Goal: Information Seeking & Learning: Obtain resource

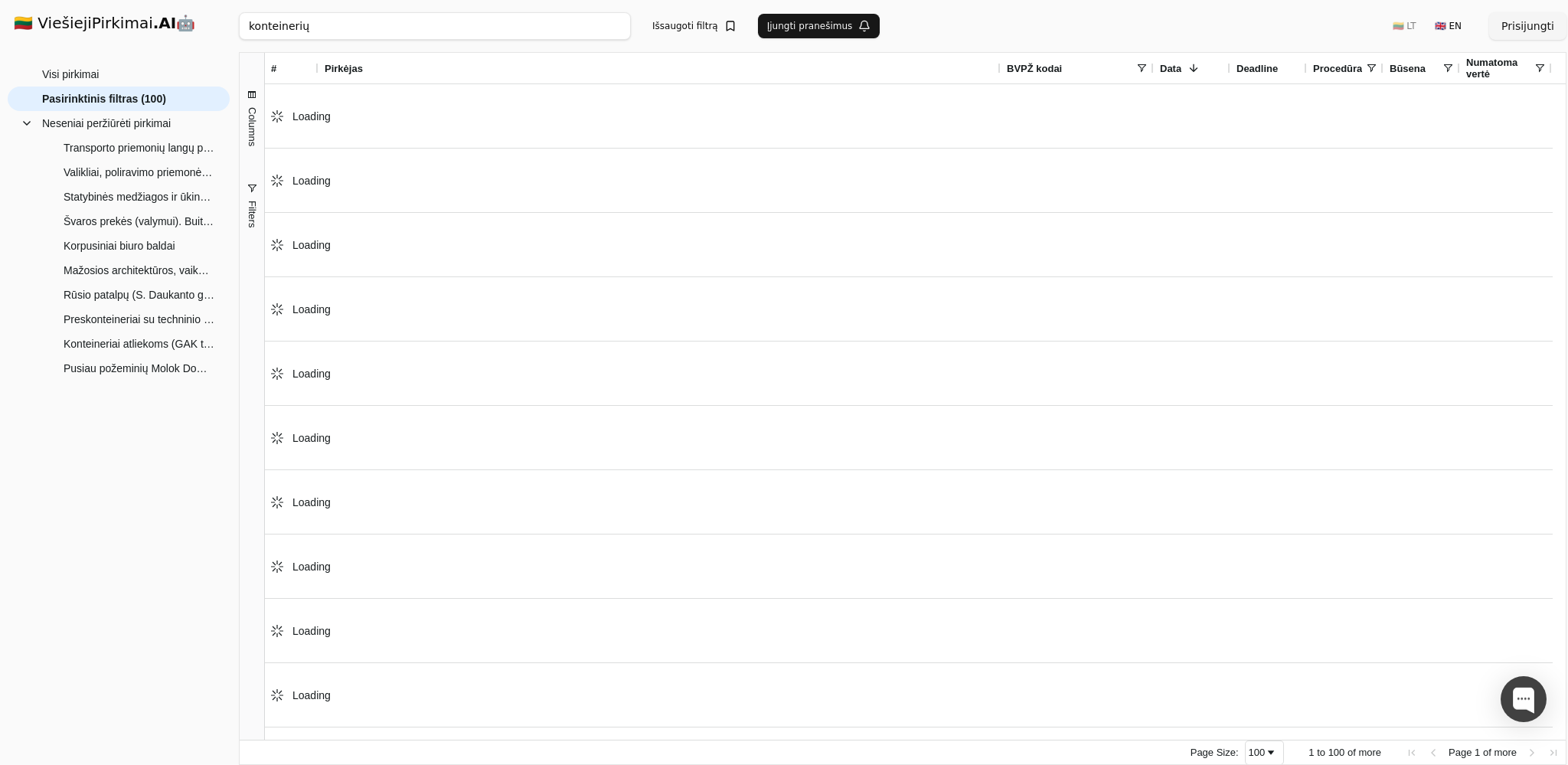
drag, startPoint x: 309, startPoint y: 26, endPoint x: 145, endPoint y: 31, distance: 164.1
click at [239, 31] on input "konteinerių" at bounding box center [435, 26] width 392 height 28
paste input "42660000-0"
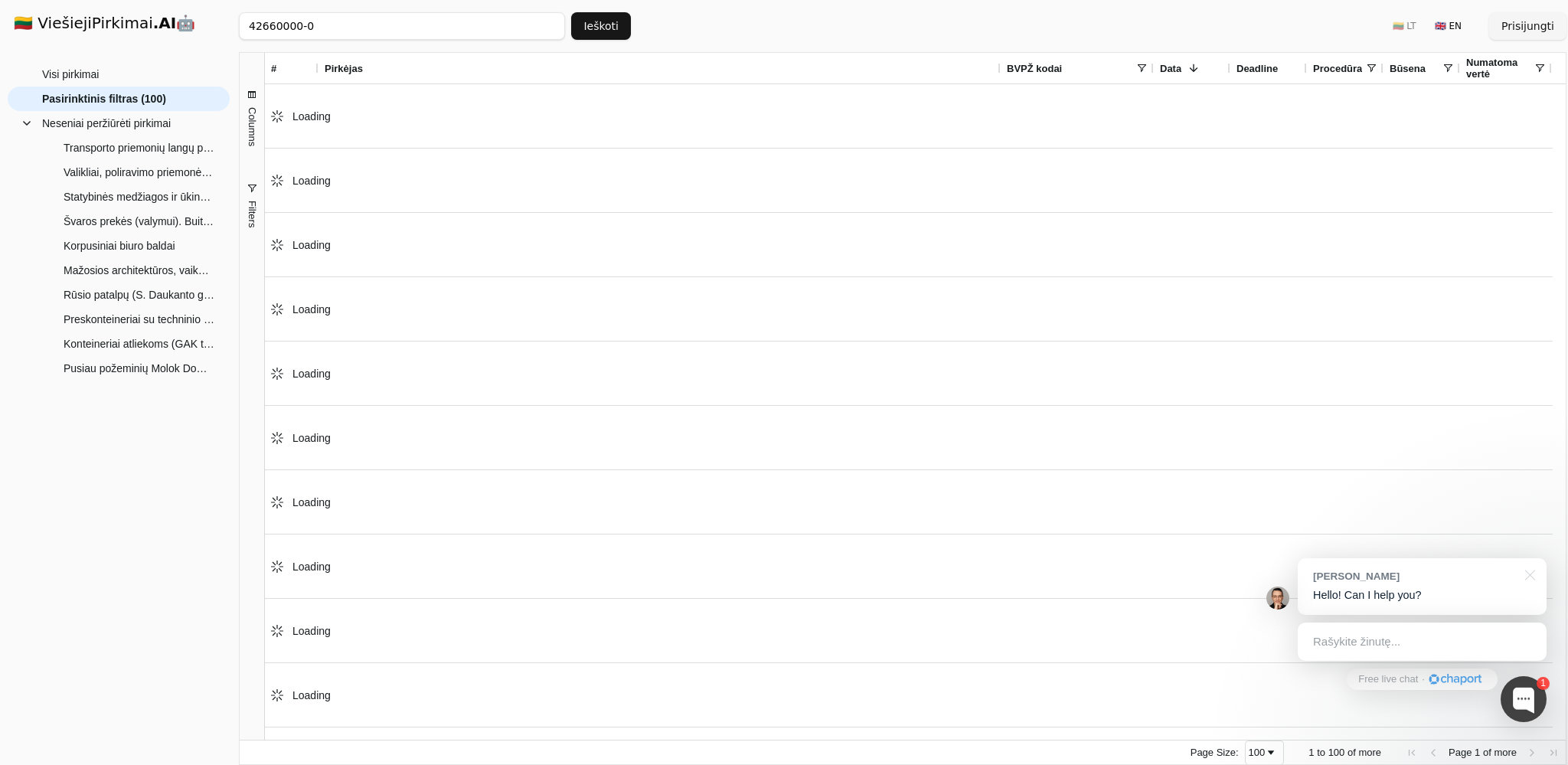
click at [598, 18] on button "Ieškoti" at bounding box center [601, 26] width 60 height 28
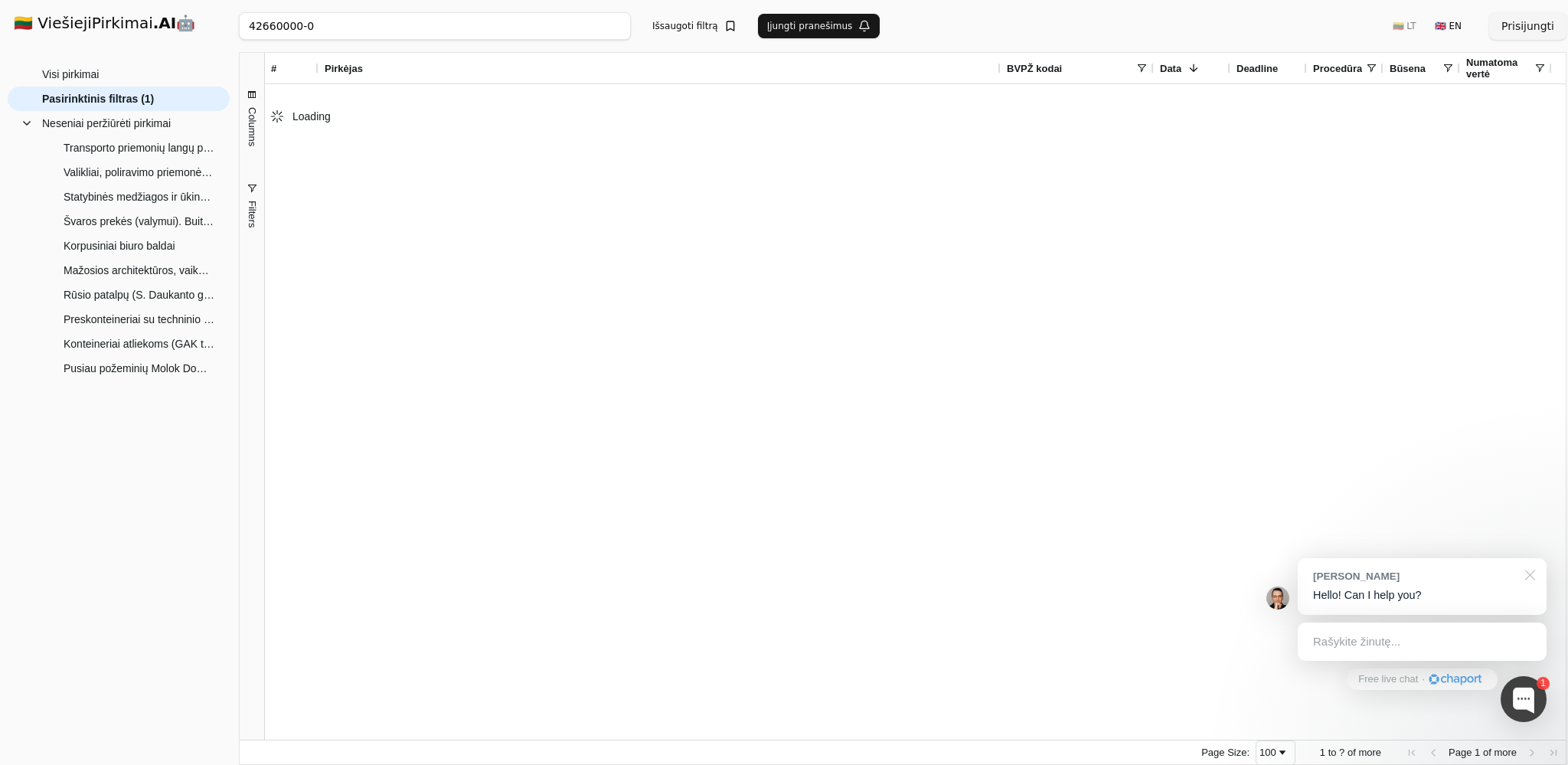
click at [1530, 579] on div at bounding box center [1528, 574] width 39 height 31
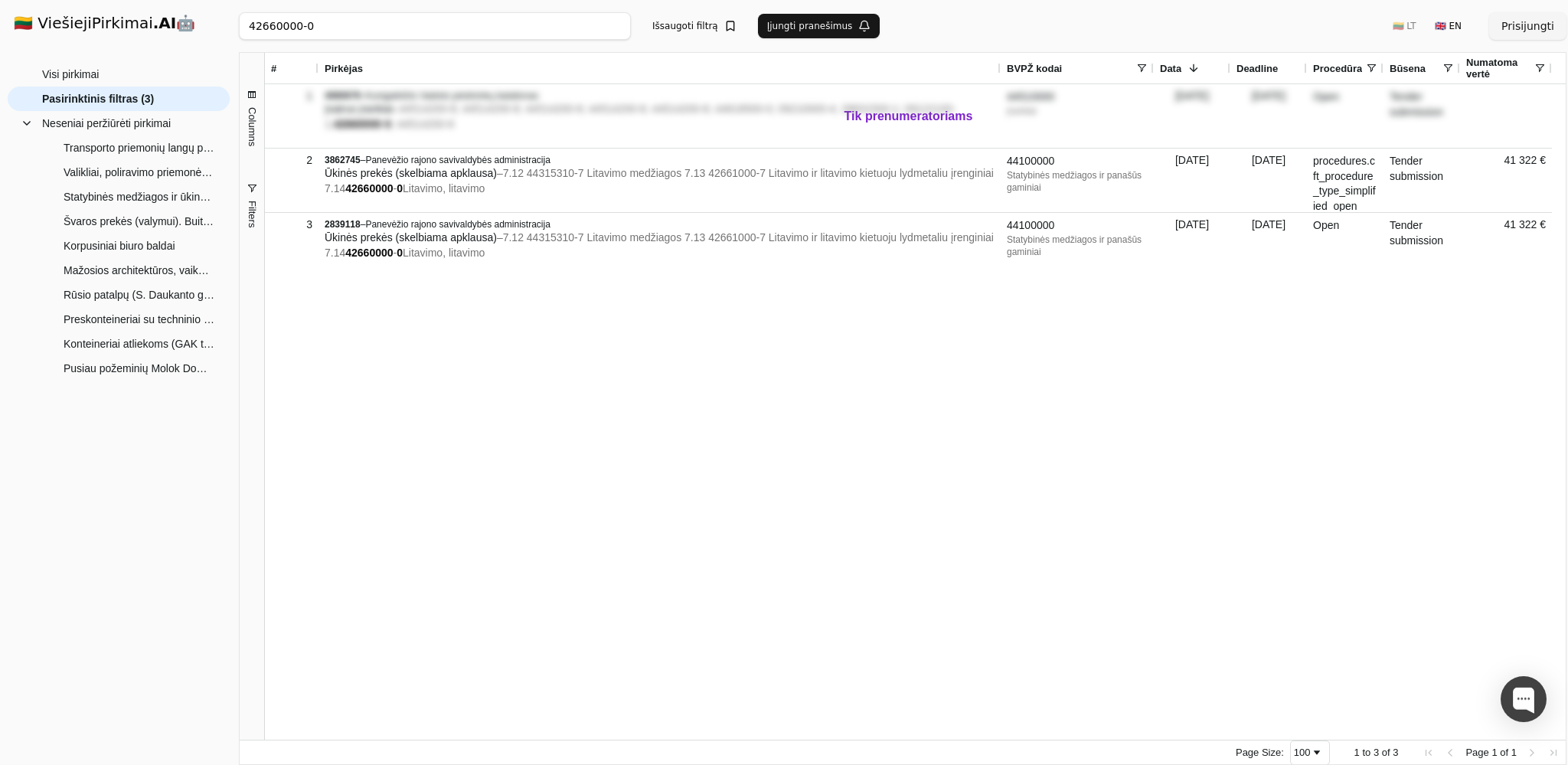
drag, startPoint x: 296, startPoint y: 26, endPoint x: 328, endPoint y: 27, distance: 32.0
click at [328, 27] on input "42660000-0" at bounding box center [435, 26] width 392 height 28
type input "42660000"
click button "Ieškoti" at bounding box center [601, 26] width 60 height 28
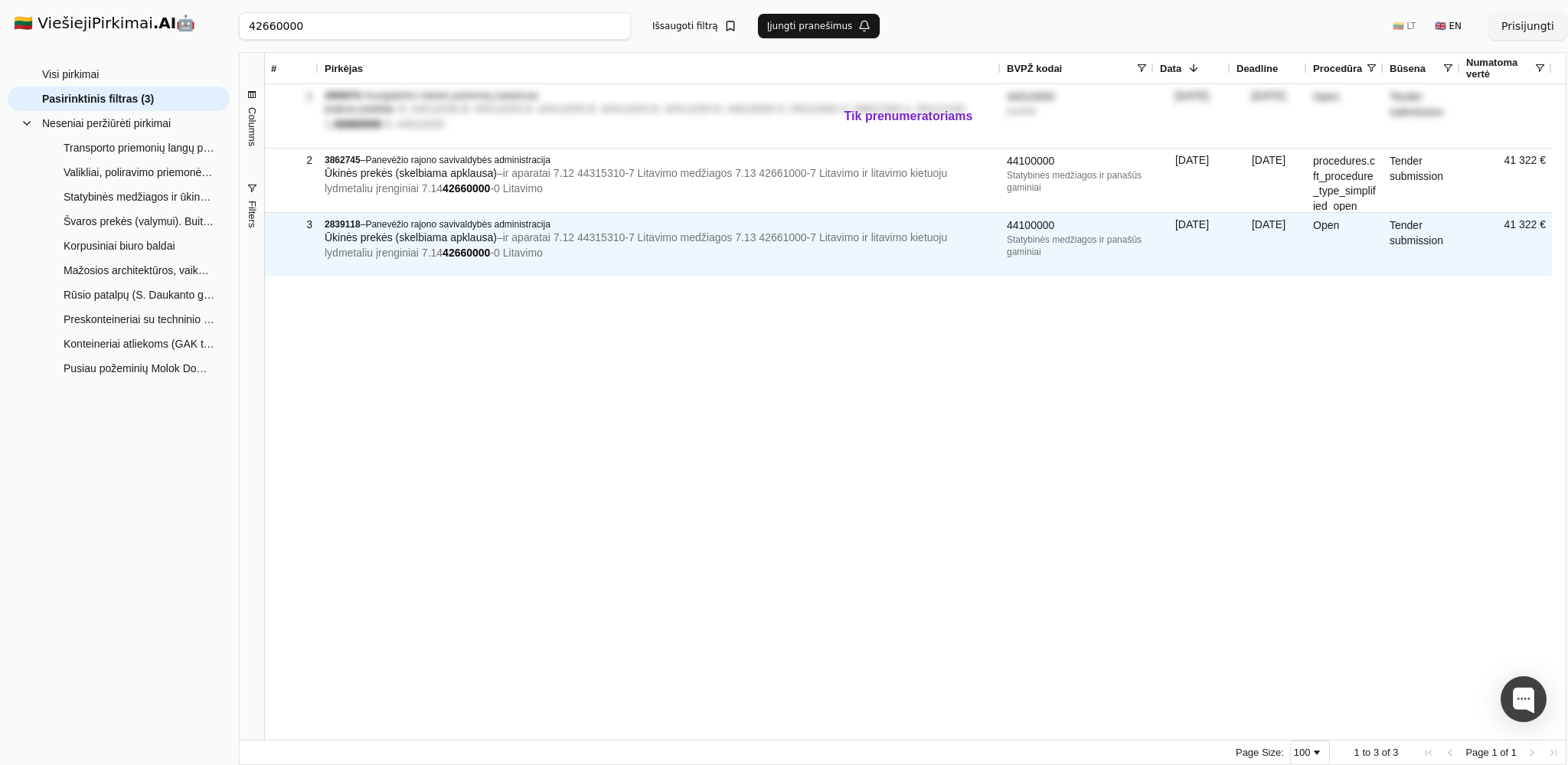
click at [406, 253] on span "ir aparatai 7.12 44315310-7 Litavimo medžiagos 7.13 42661000-7 Litavimo ir lita…" at bounding box center [635, 245] width 622 height 28
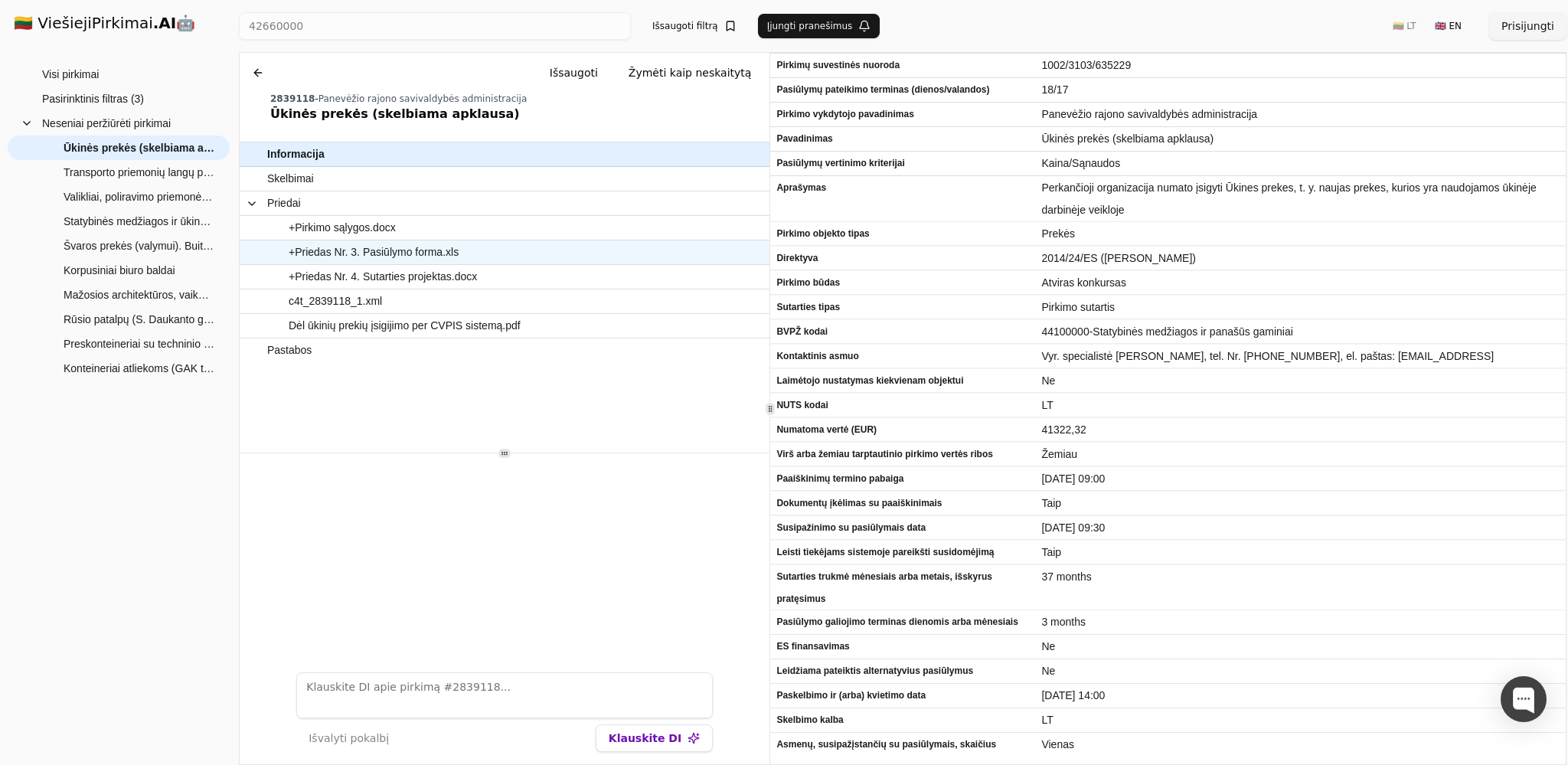
click at [388, 253] on span "+Priedas Nr. 3. Pasiūlymo forma.xls" at bounding box center [374, 252] width 170 height 22
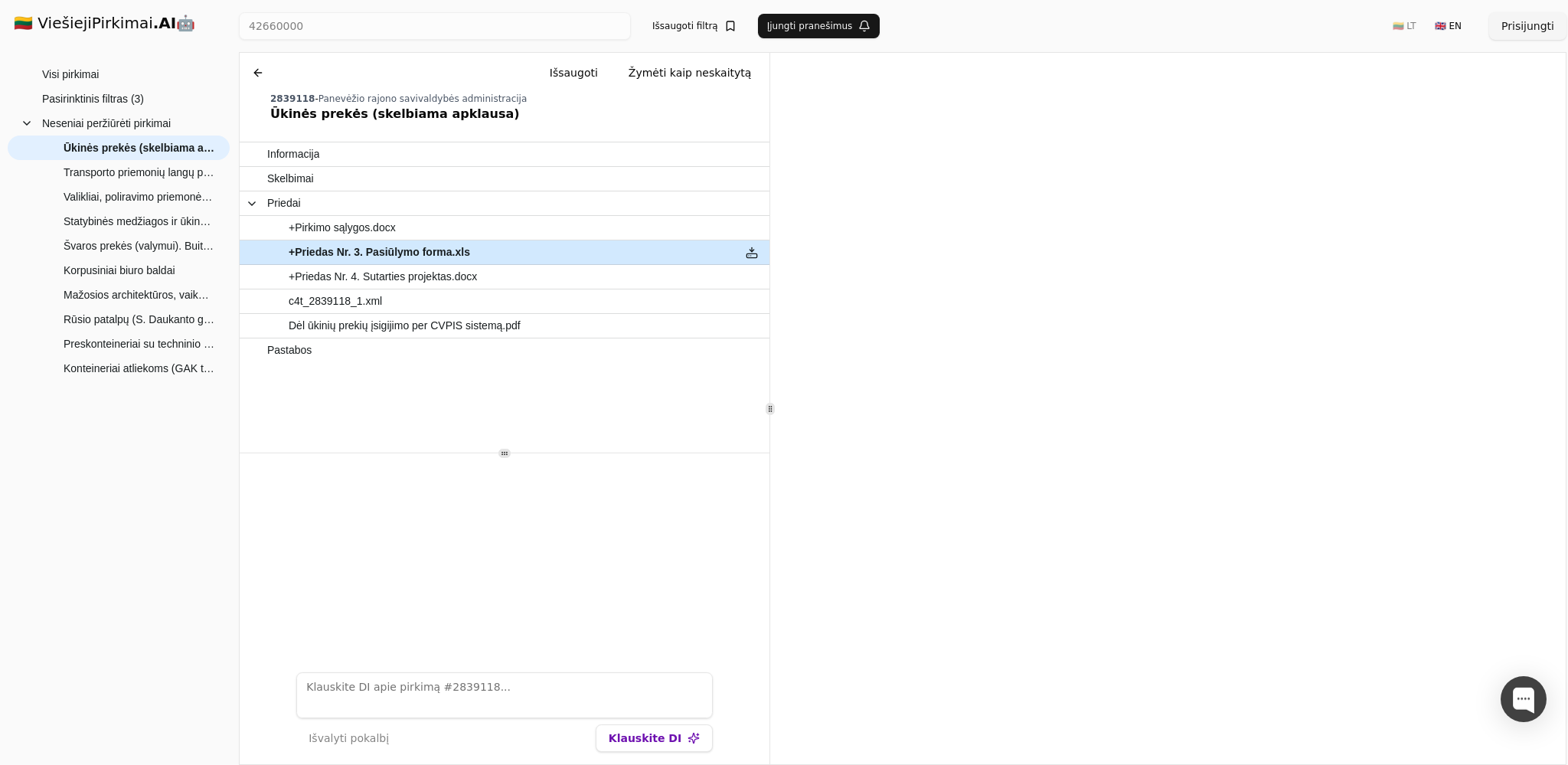
click at [754, 256] on button at bounding box center [752, 252] width 25 height 22
click at [406, 282] on span "+Priedas Nr. 4. Sutarties projektas.docx" at bounding box center [383, 277] width 188 height 22
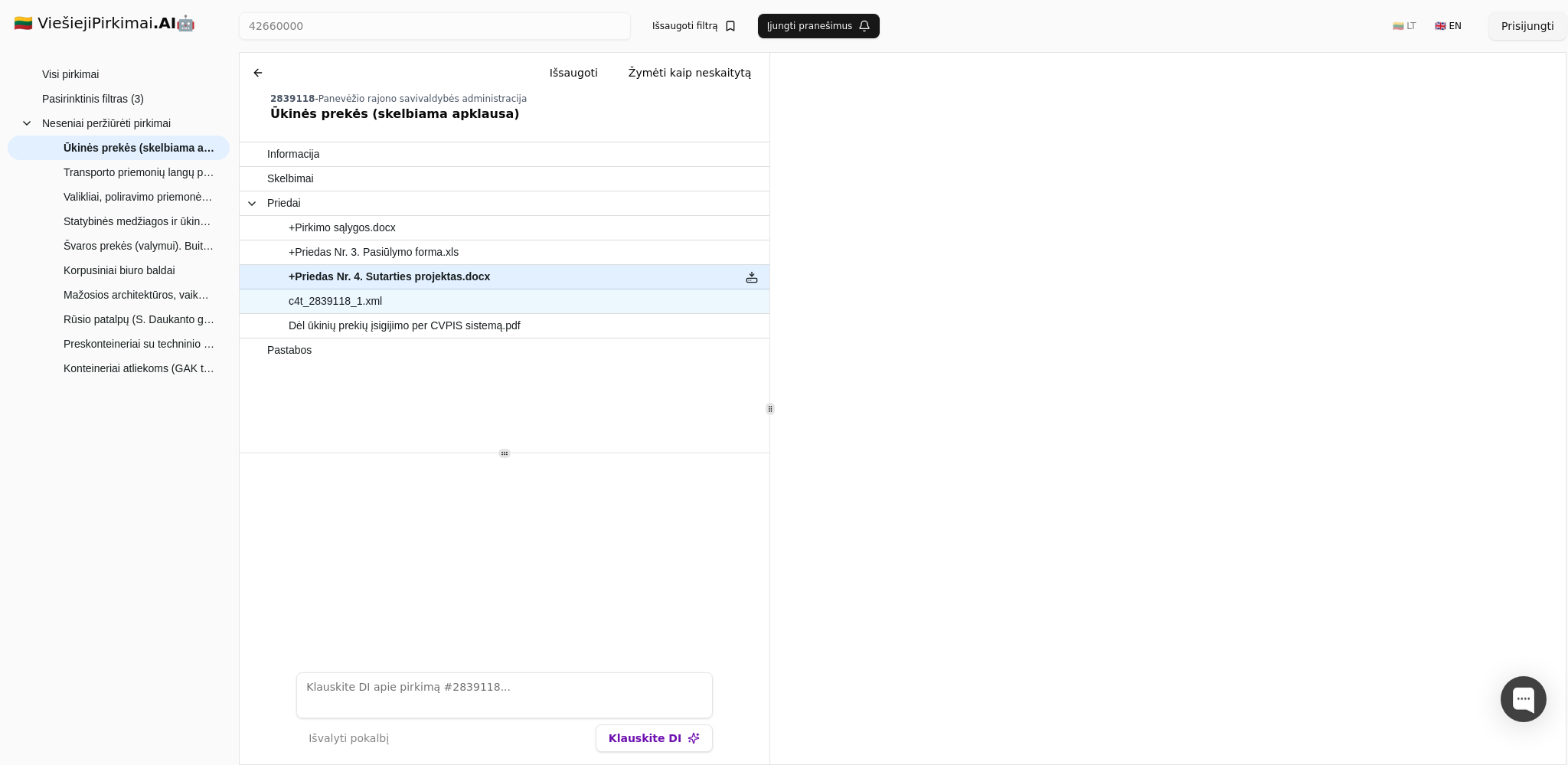
click at [351, 305] on span "c4t_2839118_1.xml" at bounding box center [336, 301] width 94 height 22
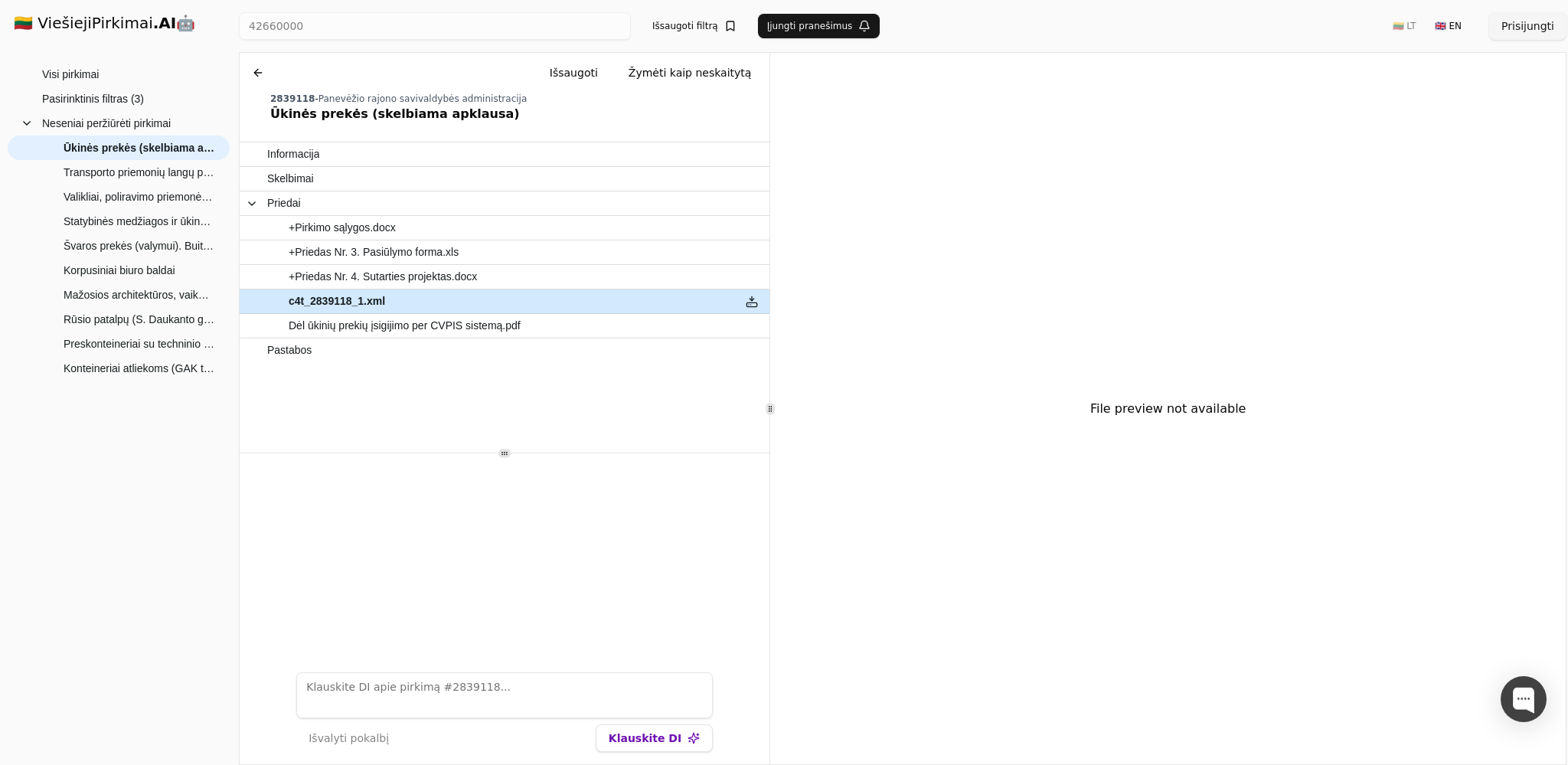
click at [754, 303] on button at bounding box center [752, 301] width 25 height 22
click at [401, 325] on span "Dėl ūkinių prekių įsigijimo per CVPIS sistemą.pdf" at bounding box center [405, 325] width 232 height 22
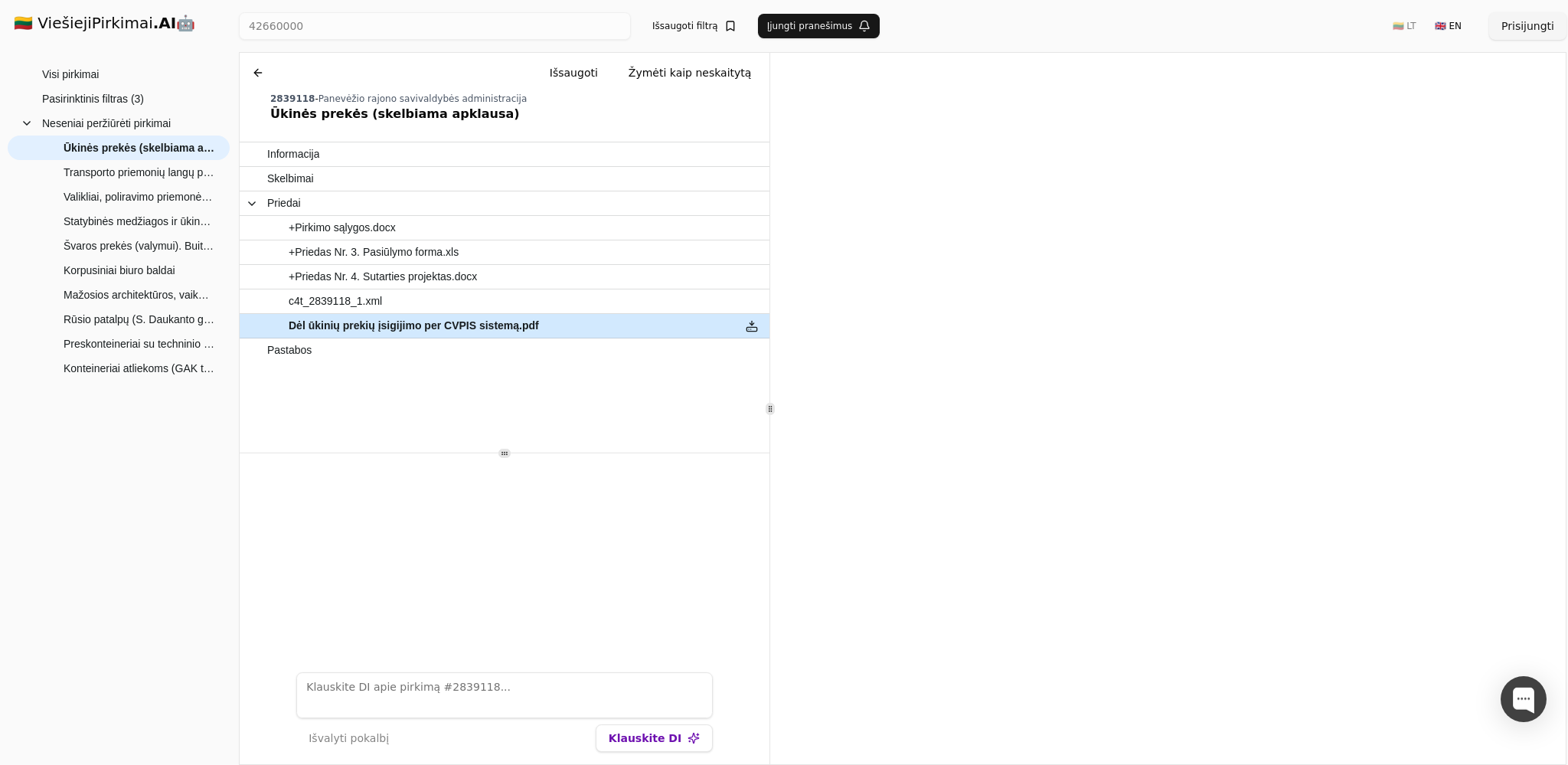
click at [757, 328] on button at bounding box center [752, 325] width 25 height 22
click at [297, 354] on span "Pastabos" at bounding box center [290, 350] width 44 height 22
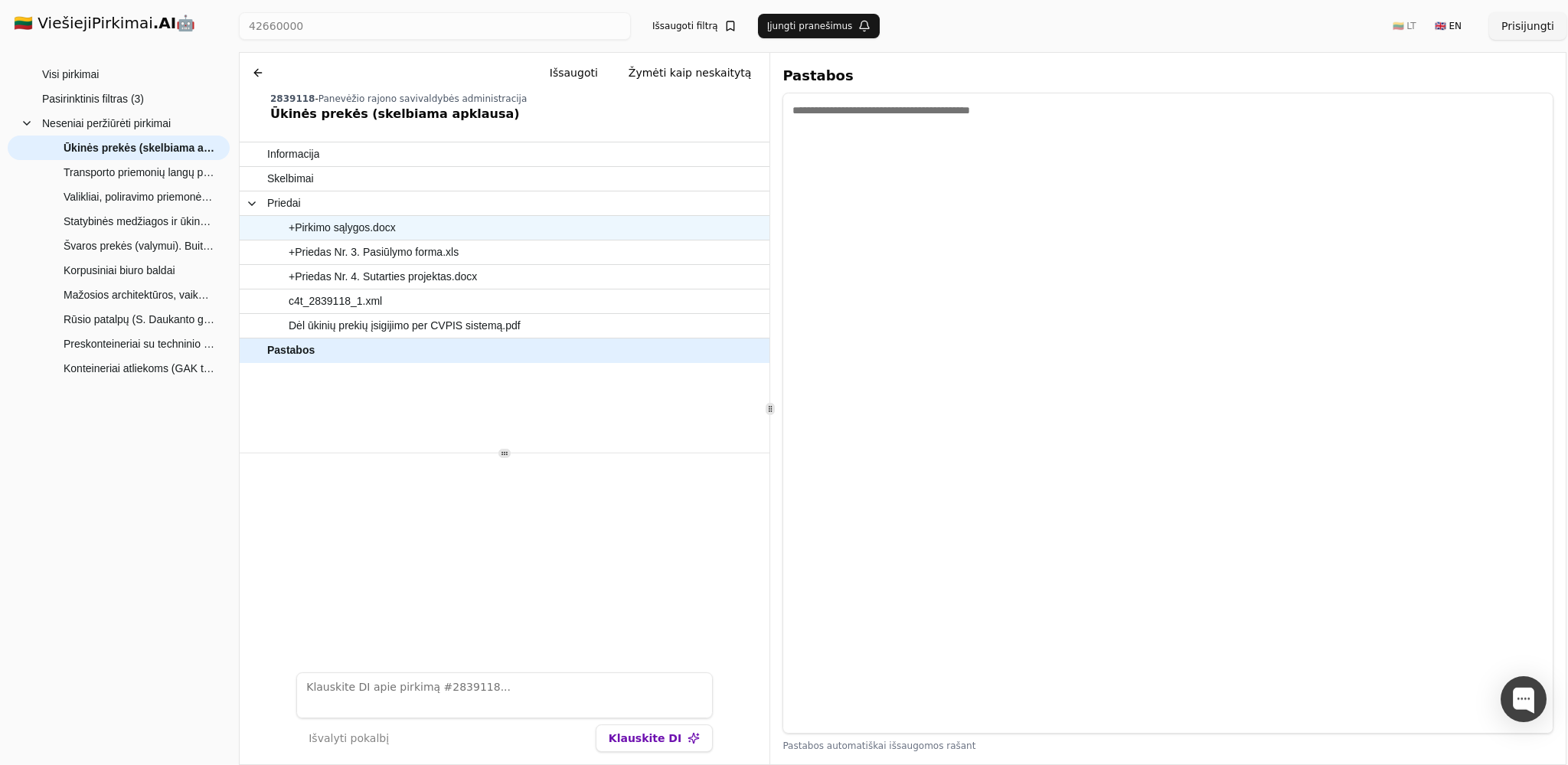
click at [355, 232] on span "+Pirkimo sąlygos.docx" at bounding box center [342, 227] width 108 height 22
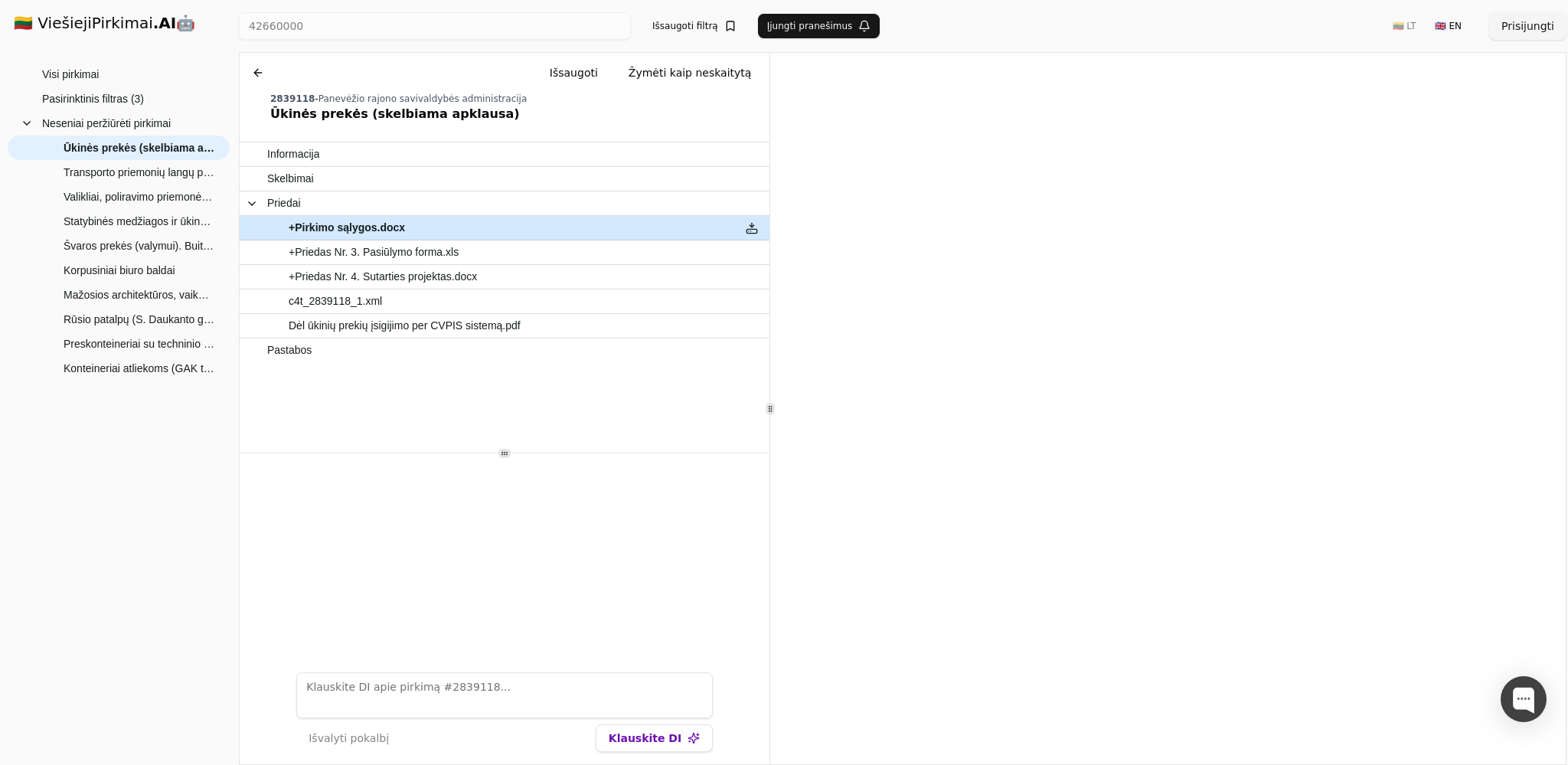
click at [752, 231] on button at bounding box center [752, 227] width 25 height 22
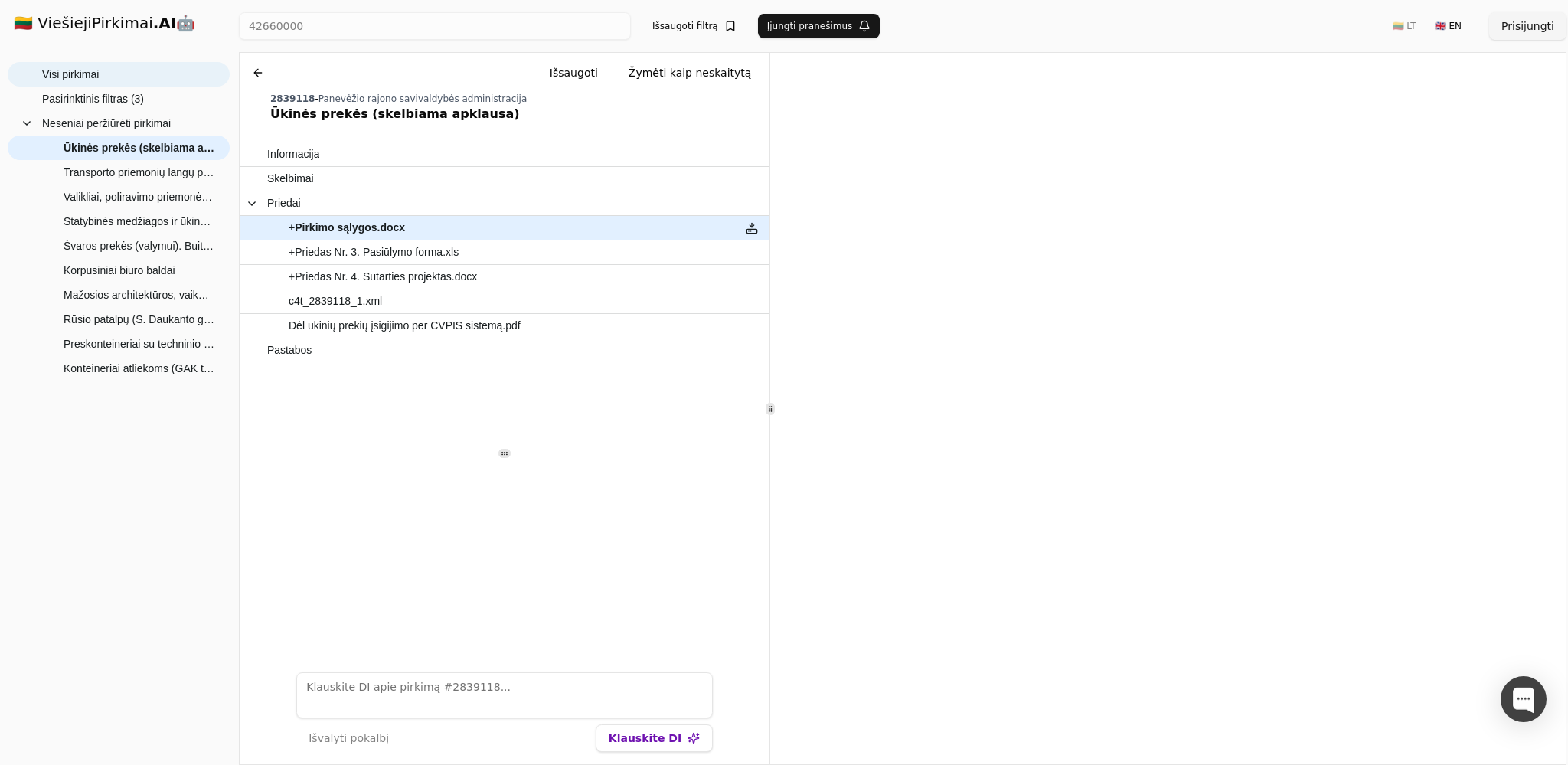
click at [60, 73] on span "Visi pirkimai" at bounding box center [70, 74] width 57 height 23
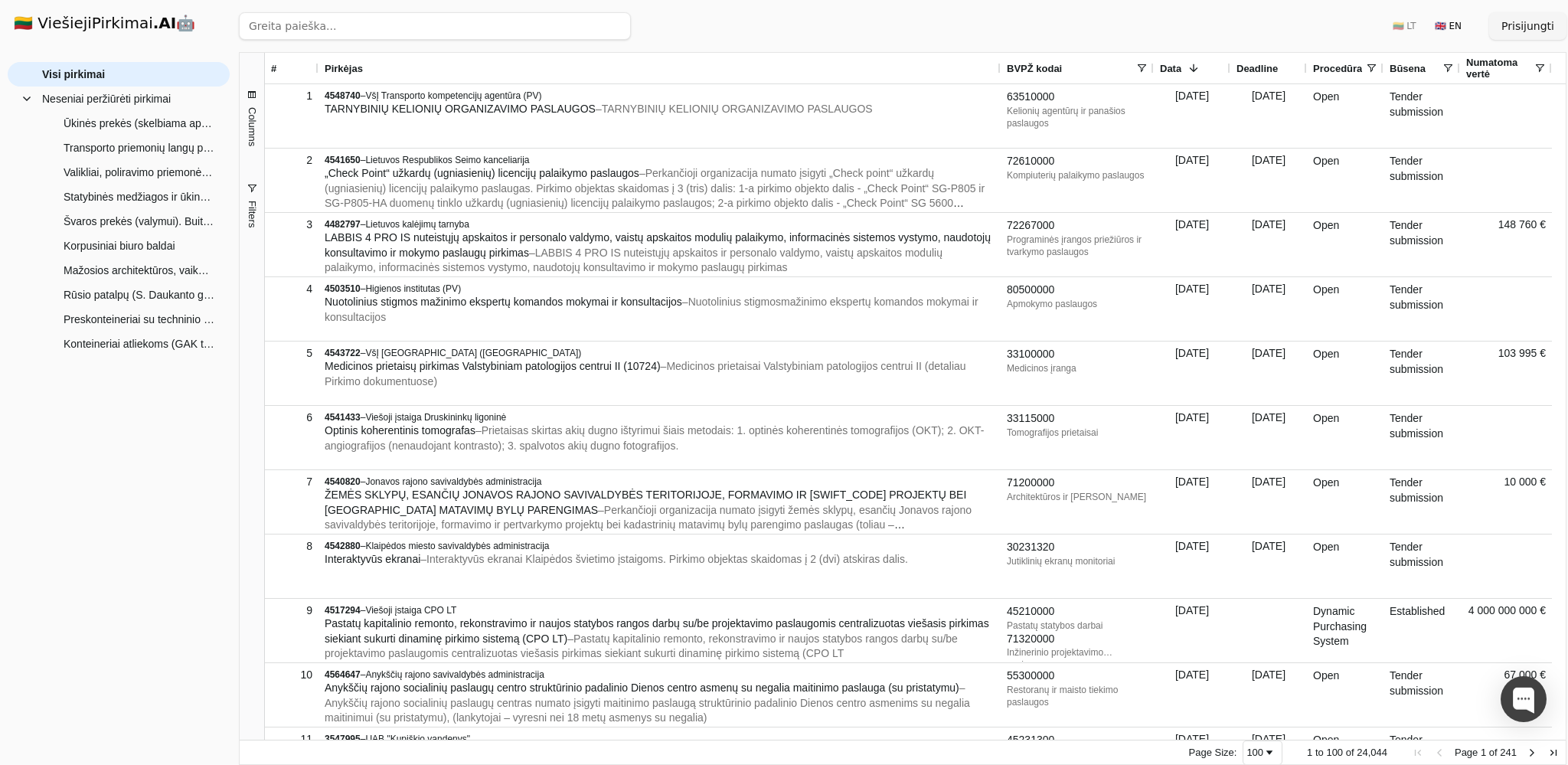
click at [314, 26] on input "search" at bounding box center [435, 26] width 392 height 28
click button "Ieškoti" at bounding box center [601, 26] width 60 height 28
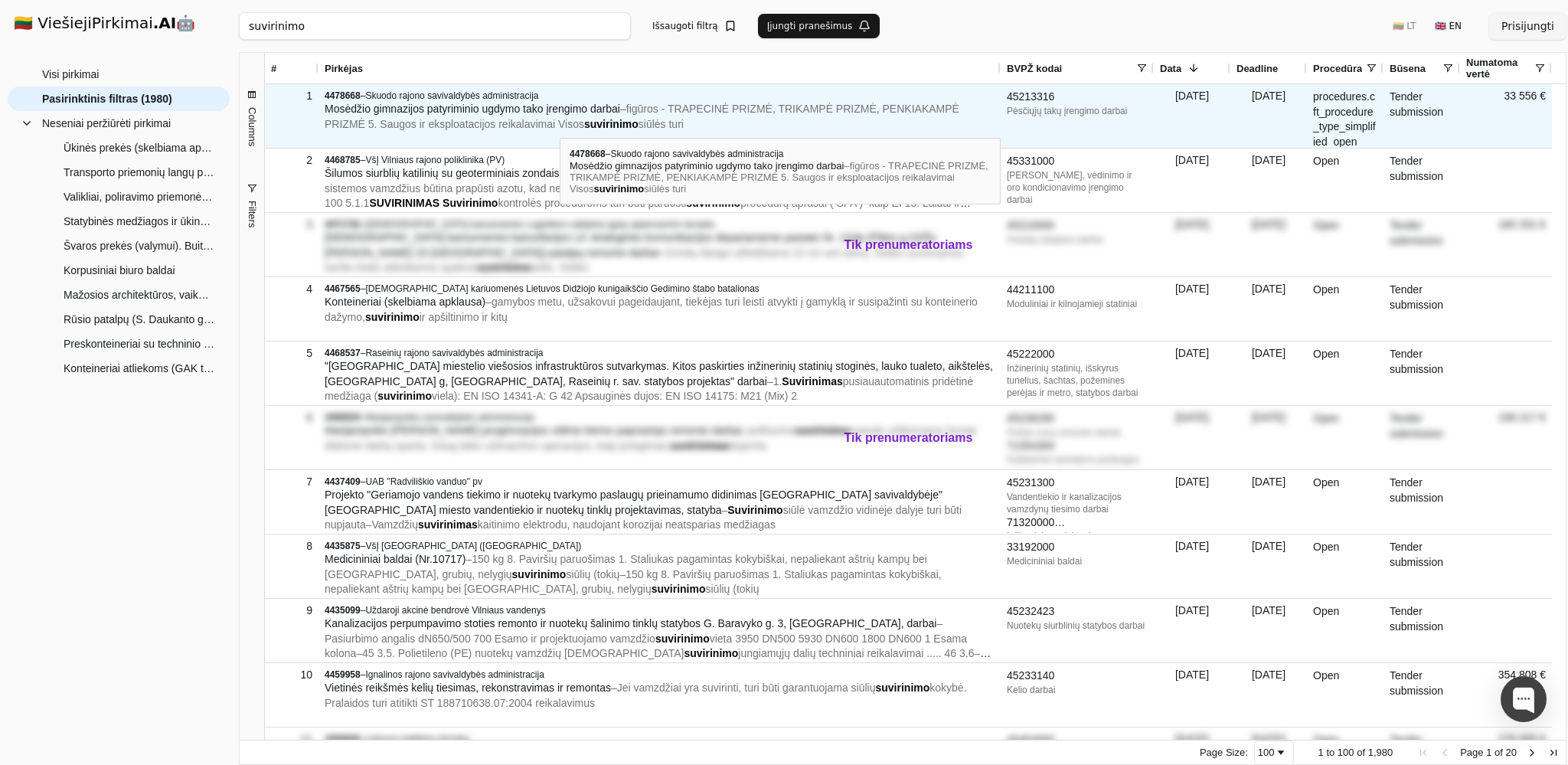
click at [585, 124] on span "suvirinimo" at bounding box center [612, 124] width 54 height 12
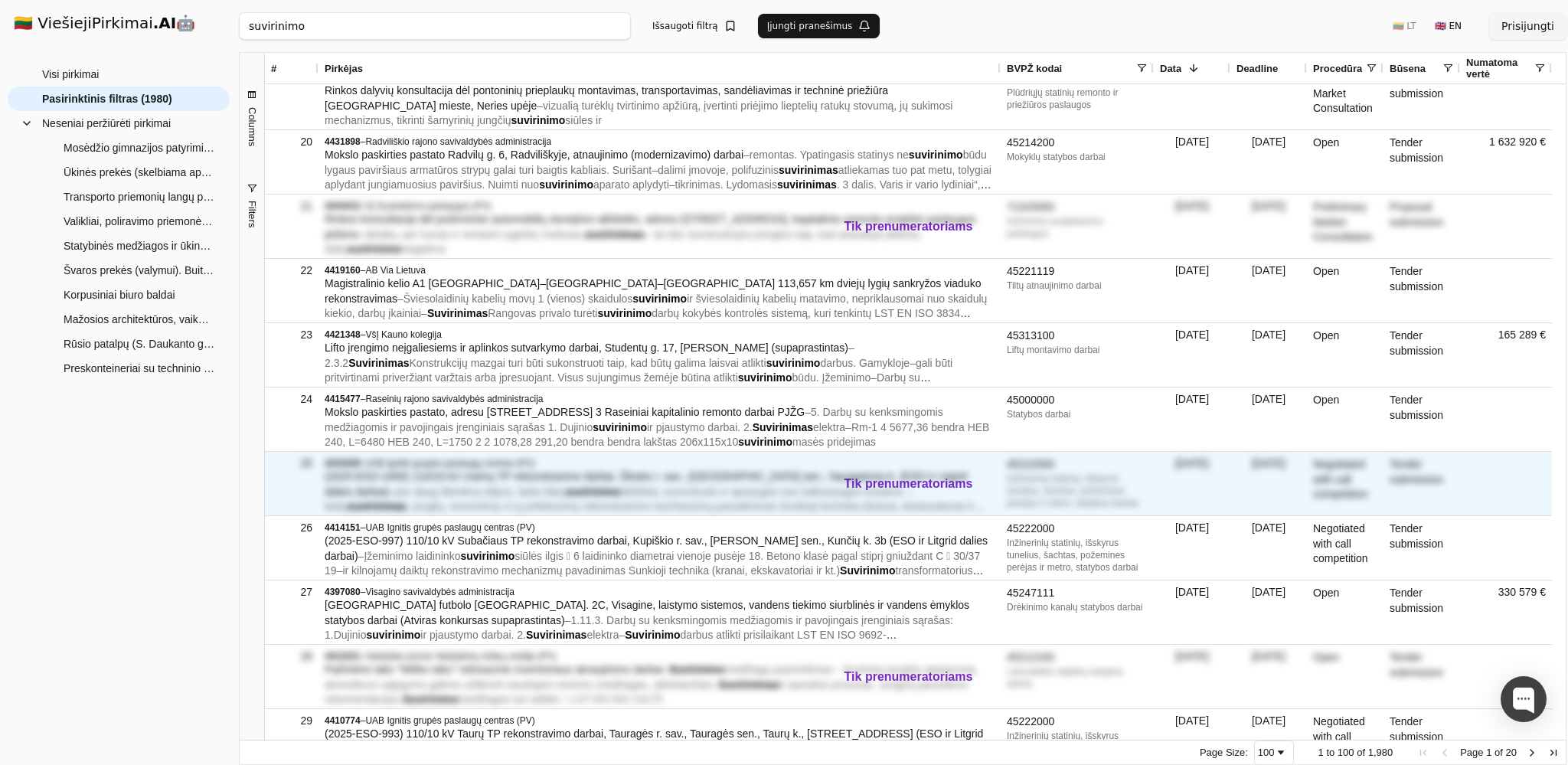
scroll to position [1213, 0]
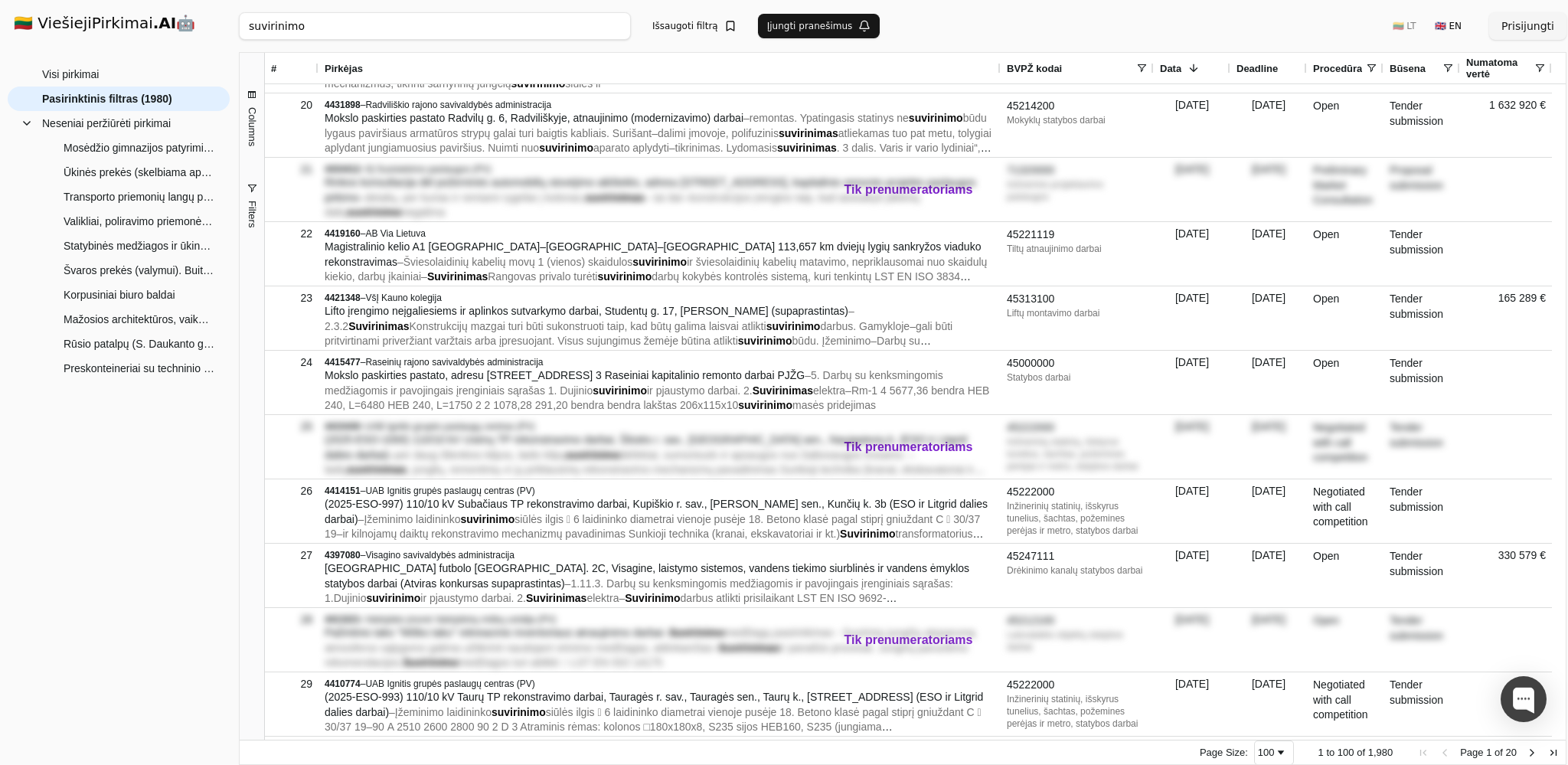
click at [332, 21] on input "suvirinimo" at bounding box center [435, 26] width 392 height 28
click button "Ieškoti" at bounding box center [601, 26] width 60 height 28
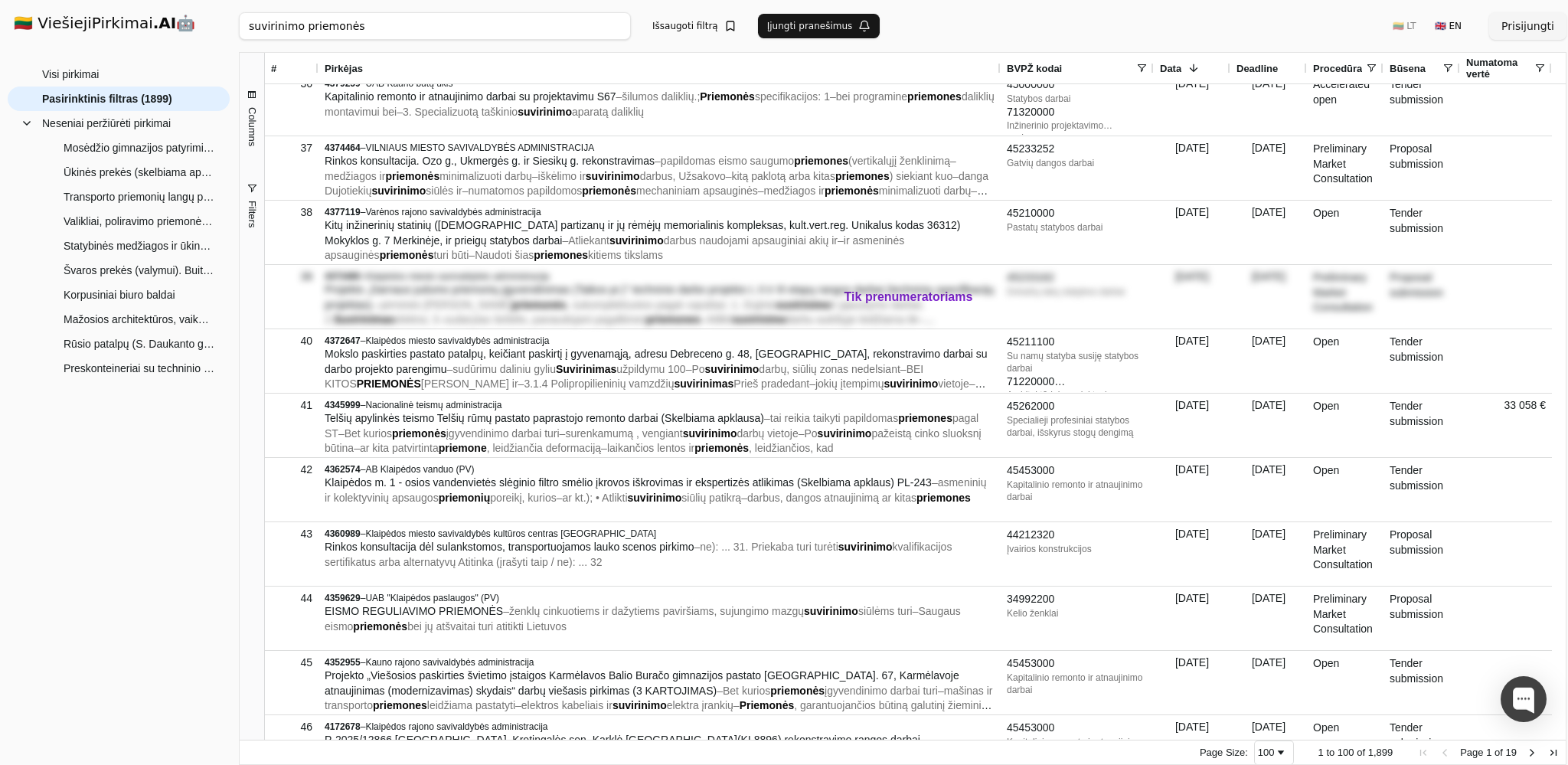
drag, startPoint x: 353, startPoint y: 30, endPoint x: 241, endPoint y: 28, distance: 112.0
click at [241, 28] on input "suvirinimo priemonės" at bounding box center [435, 26] width 392 height 28
paste input "Suvirinimo apratų atsarginės dalys, medžiago"
click button "Ieškoti" at bounding box center [601, 26] width 60 height 28
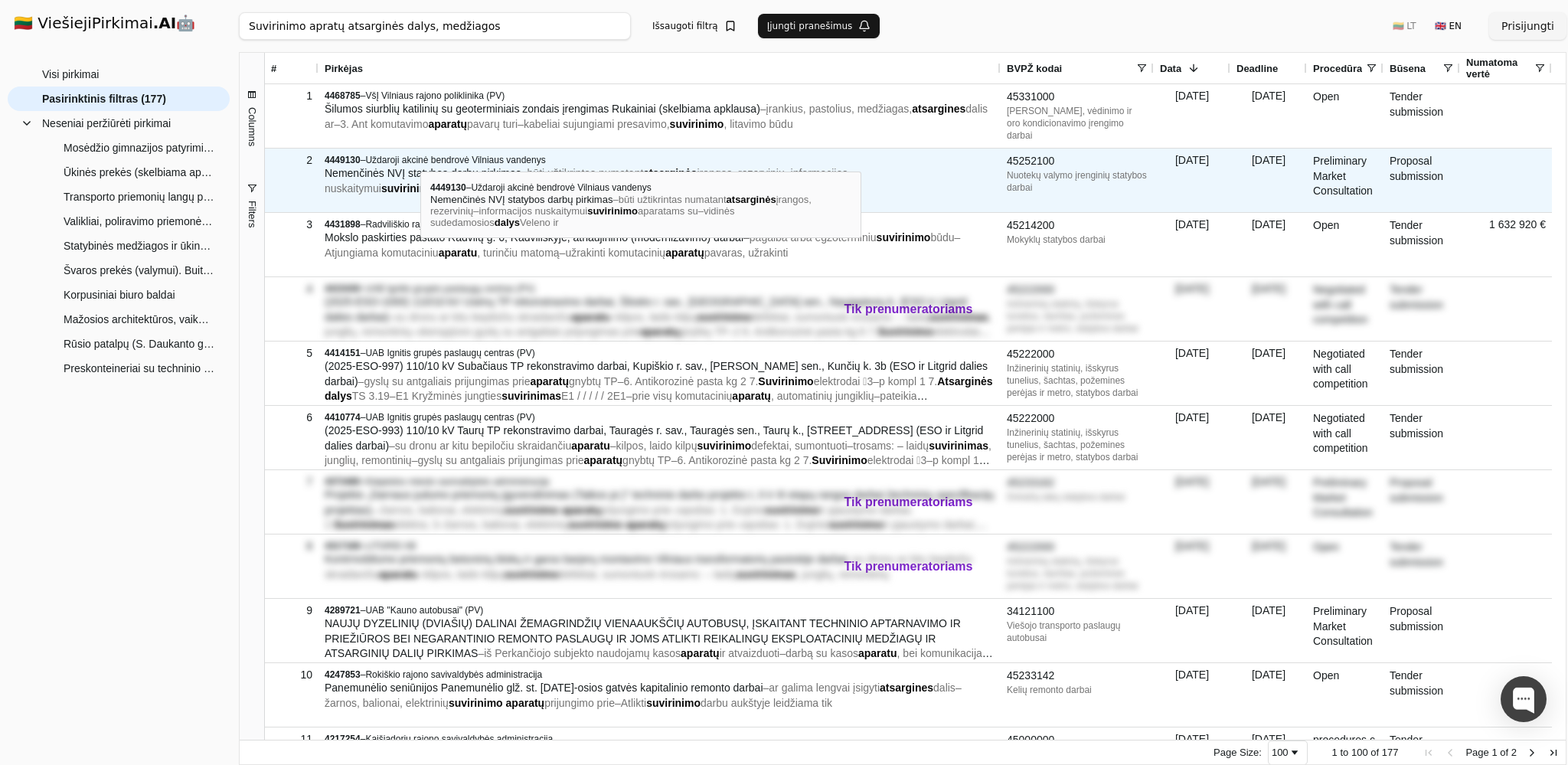
click at [420, 158] on span "Uždaroji akcinė bendrovė Vilniaus vandenys" at bounding box center [455, 159] width 180 height 11
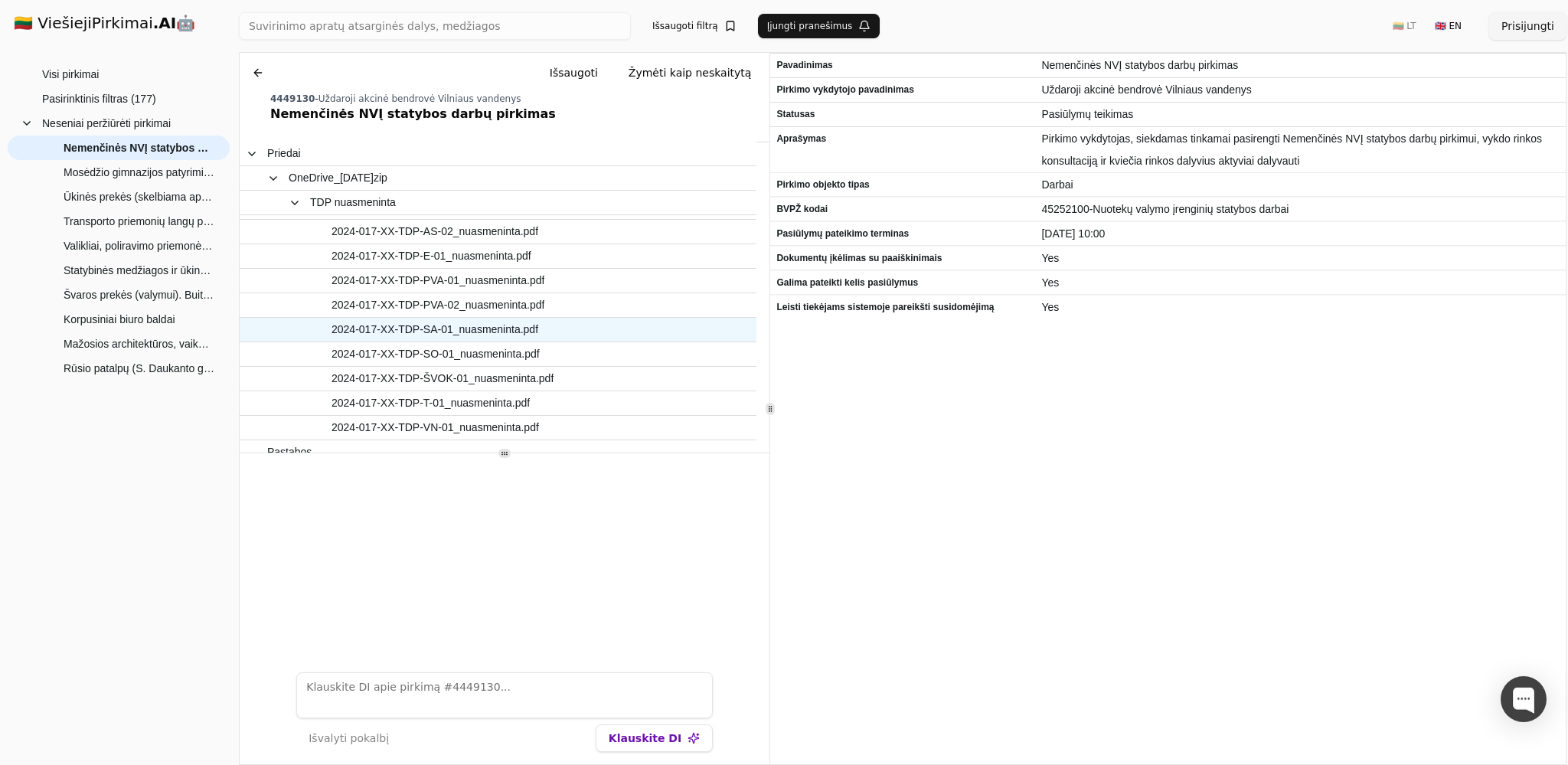
scroll to position [204, 0]
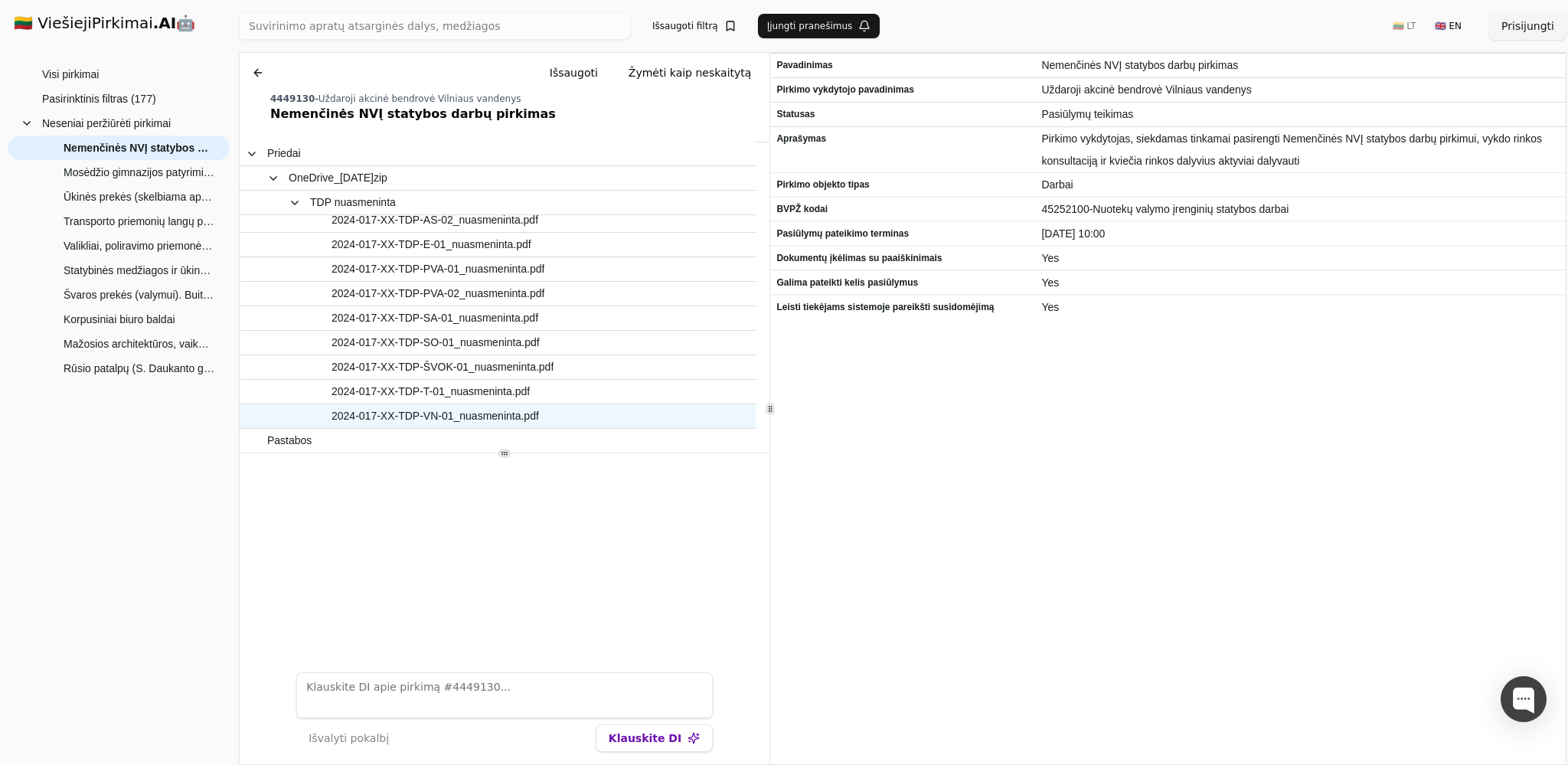
click at [681, 419] on span "2024-017-XX-TDP-VN-01_nuasmeninta.pdf" at bounding box center [491, 415] width 447 height 22
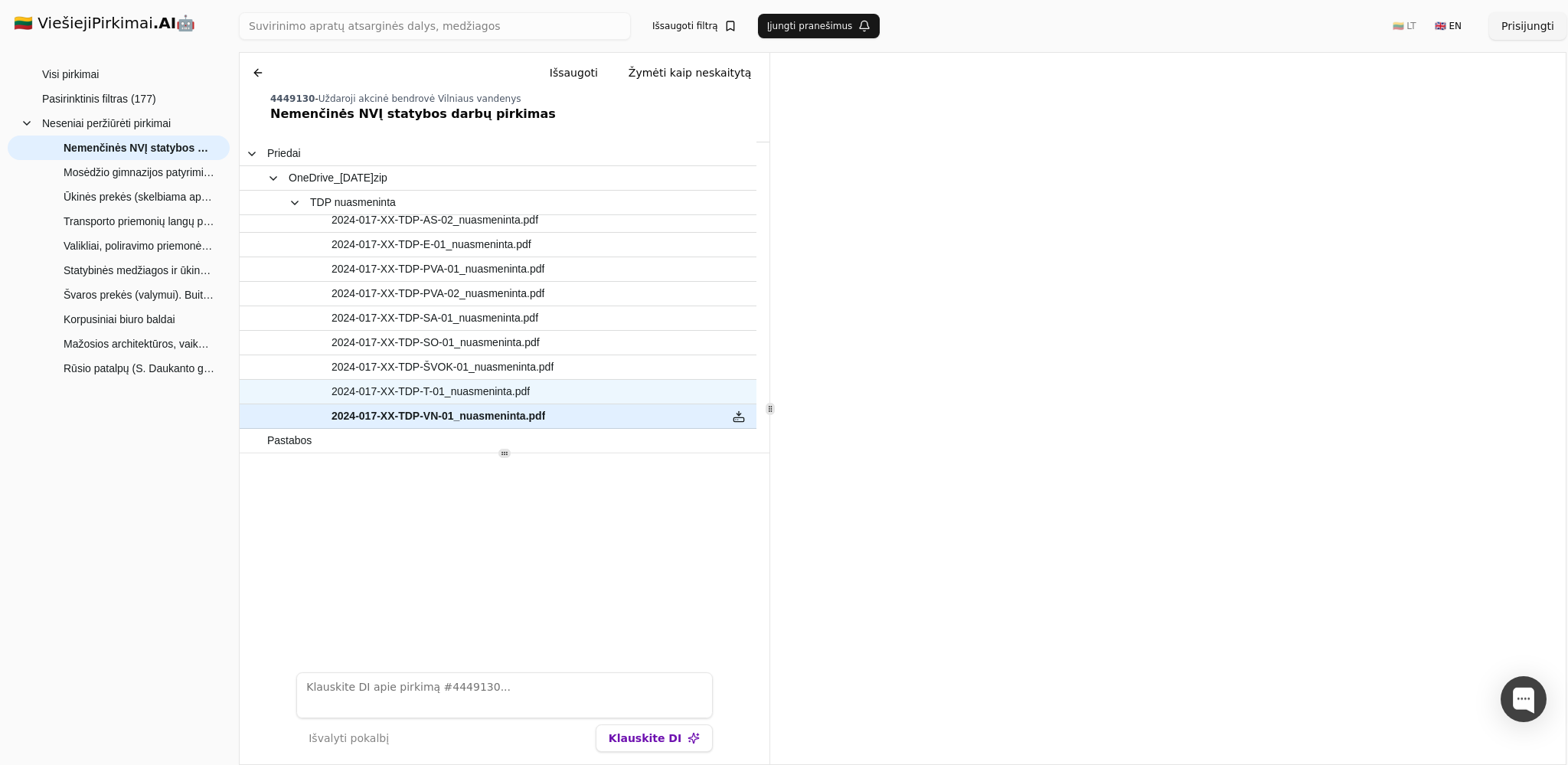
click at [649, 397] on span "2024-017-XX-TDP-T-01_nuasmeninta.pdf" at bounding box center [491, 392] width 447 height 22
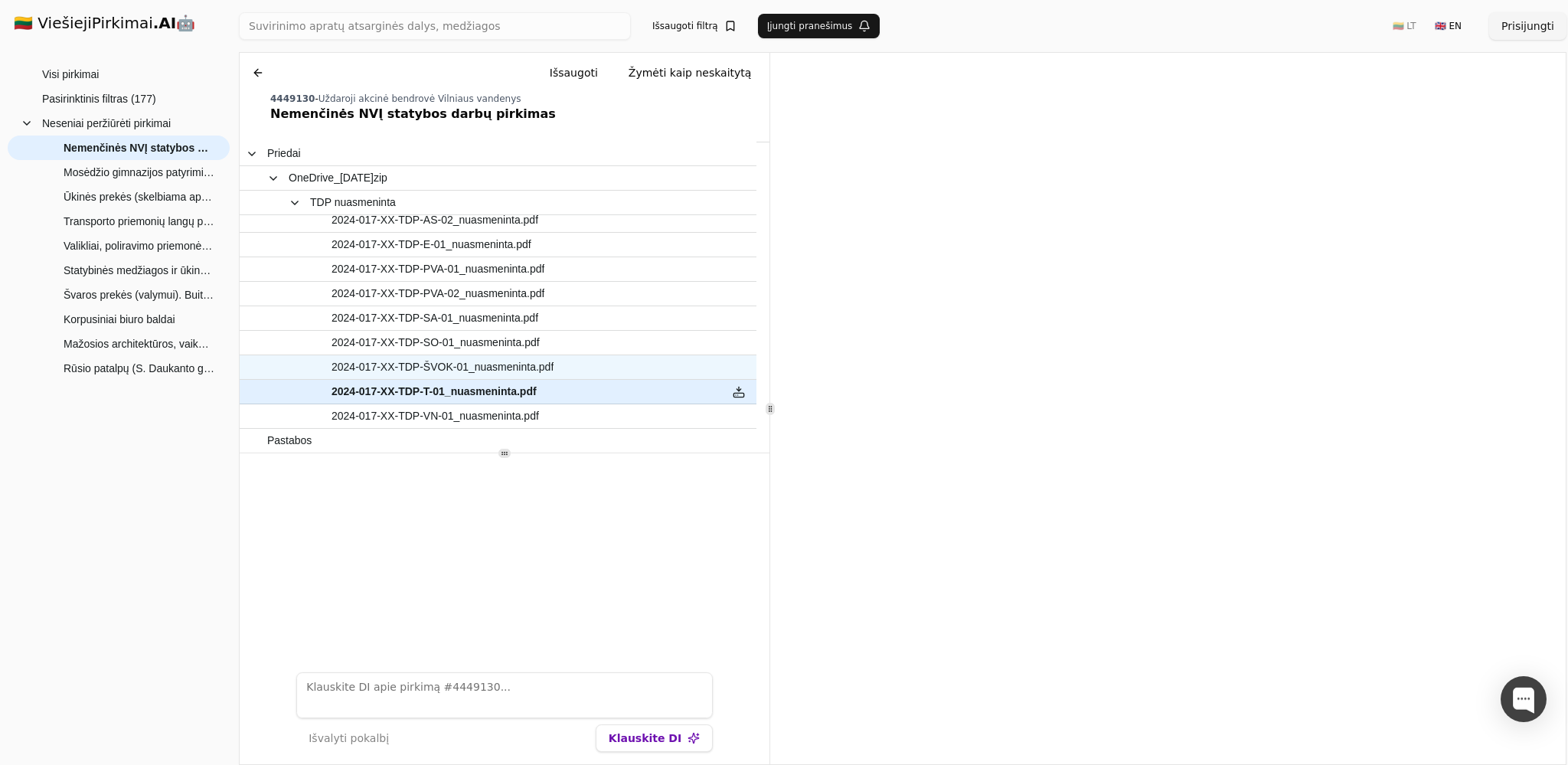
click at [564, 370] on span "2024-017-XX-TDP-ŠVOK-01_nuasmeninta.pdf" at bounding box center [491, 367] width 447 height 22
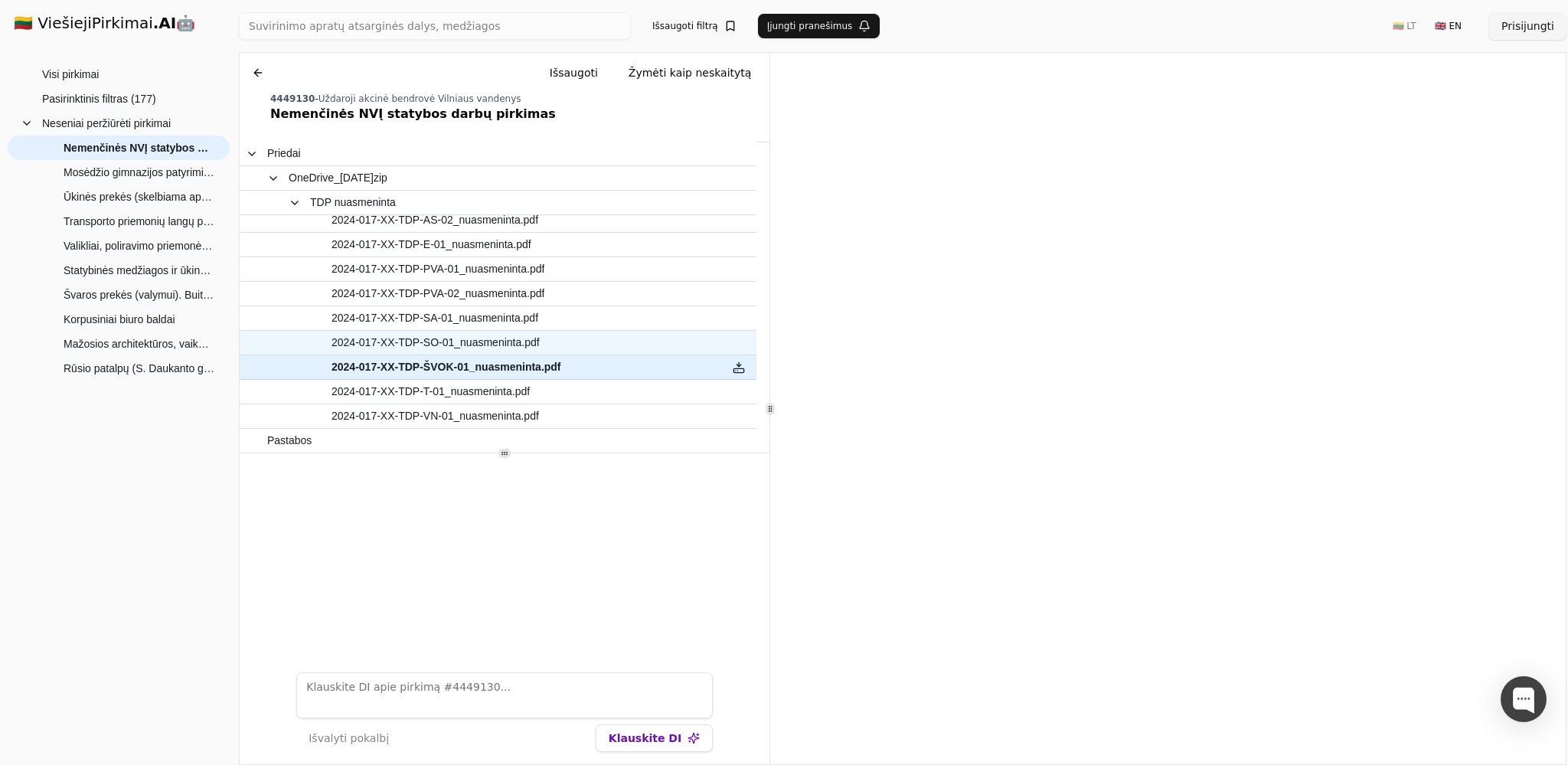
click at [525, 338] on span "2024-017-XX-TDP-SO-01_nuasmeninta.pdf" at bounding box center [436, 342] width 209 height 22
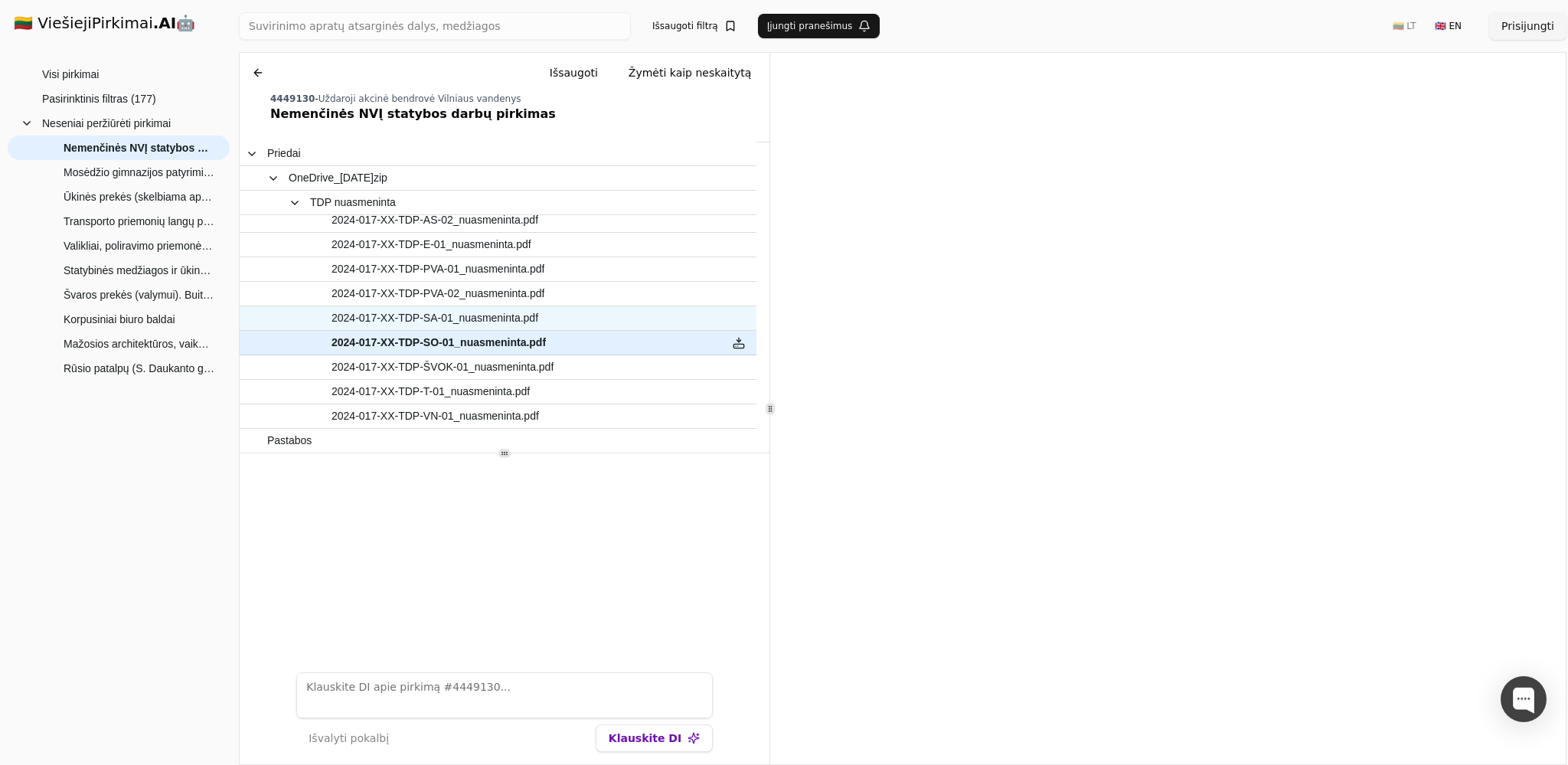
click at [602, 324] on span "2024-017-XX-TDP-SA-01_nuasmeninta.pdf" at bounding box center [491, 318] width 447 height 22
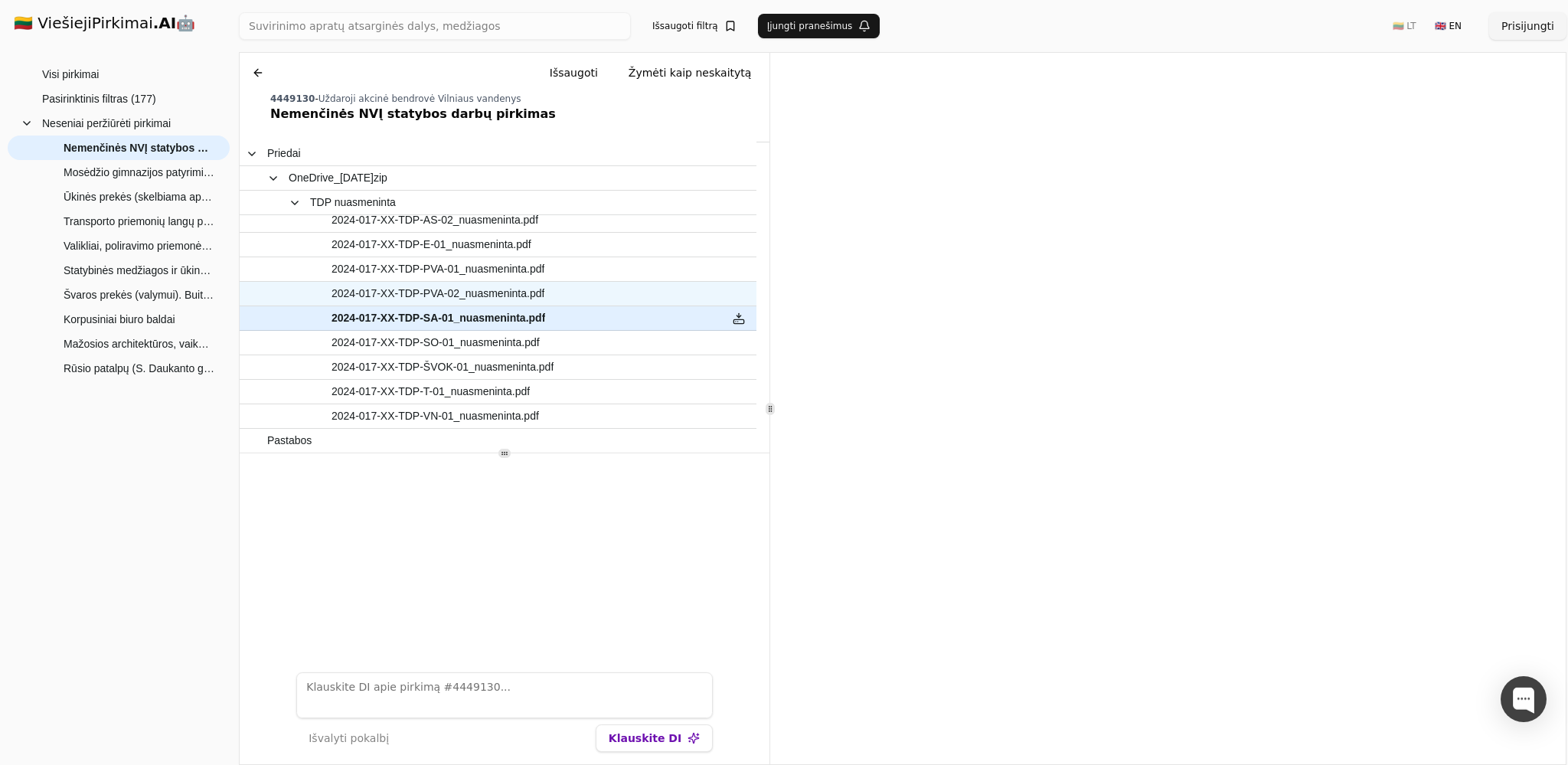
click at [630, 296] on span "2024-017-XX-TDP-PVA-02_nuasmeninta.pdf" at bounding box center [491, 293] width 447 height 22
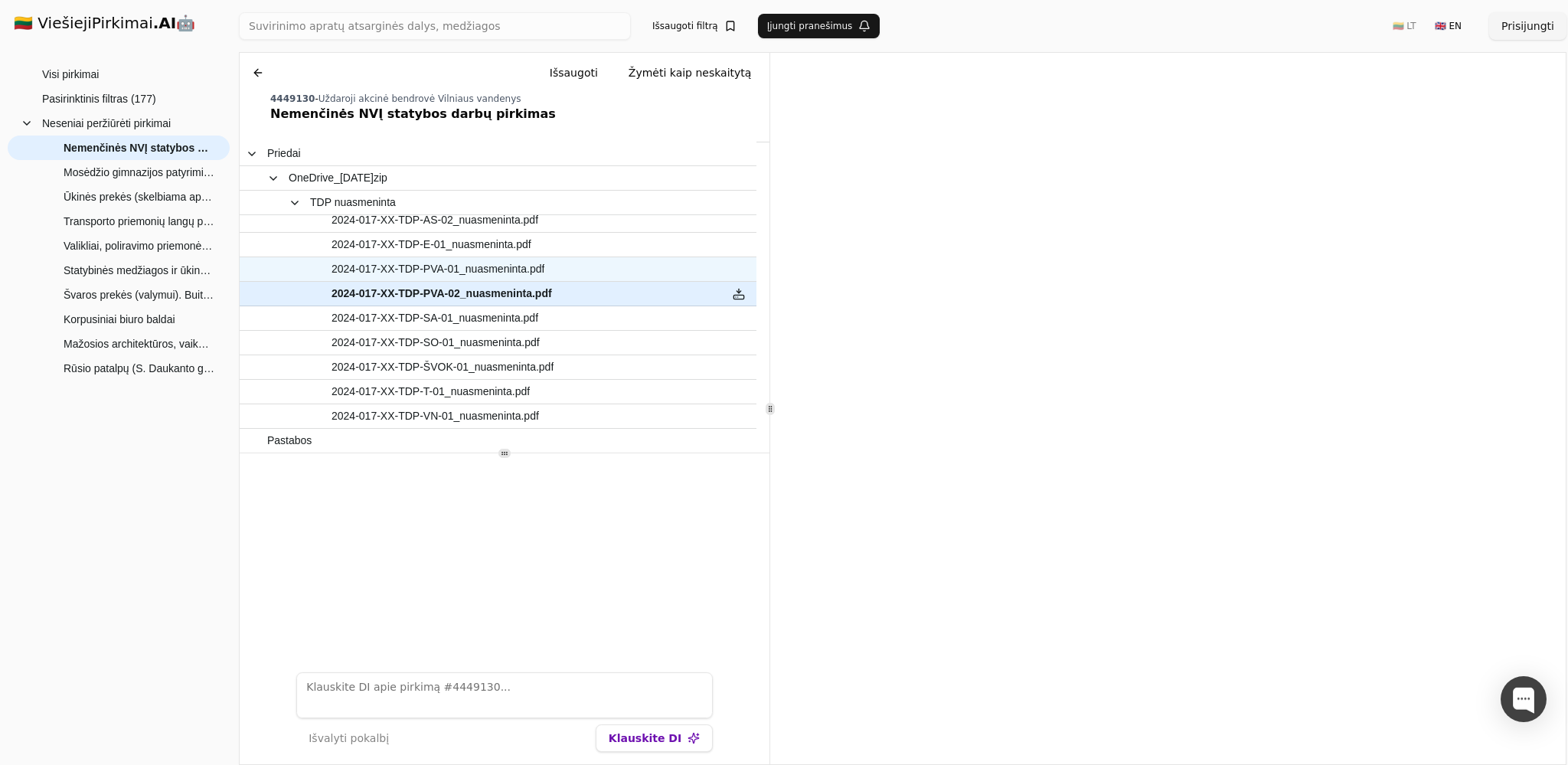
click at [590, 265] on span "2024-017-XX-TDP-PVA-01_nuasmeninta.pdf" at bounding box center [491, 268] width 447 height 22
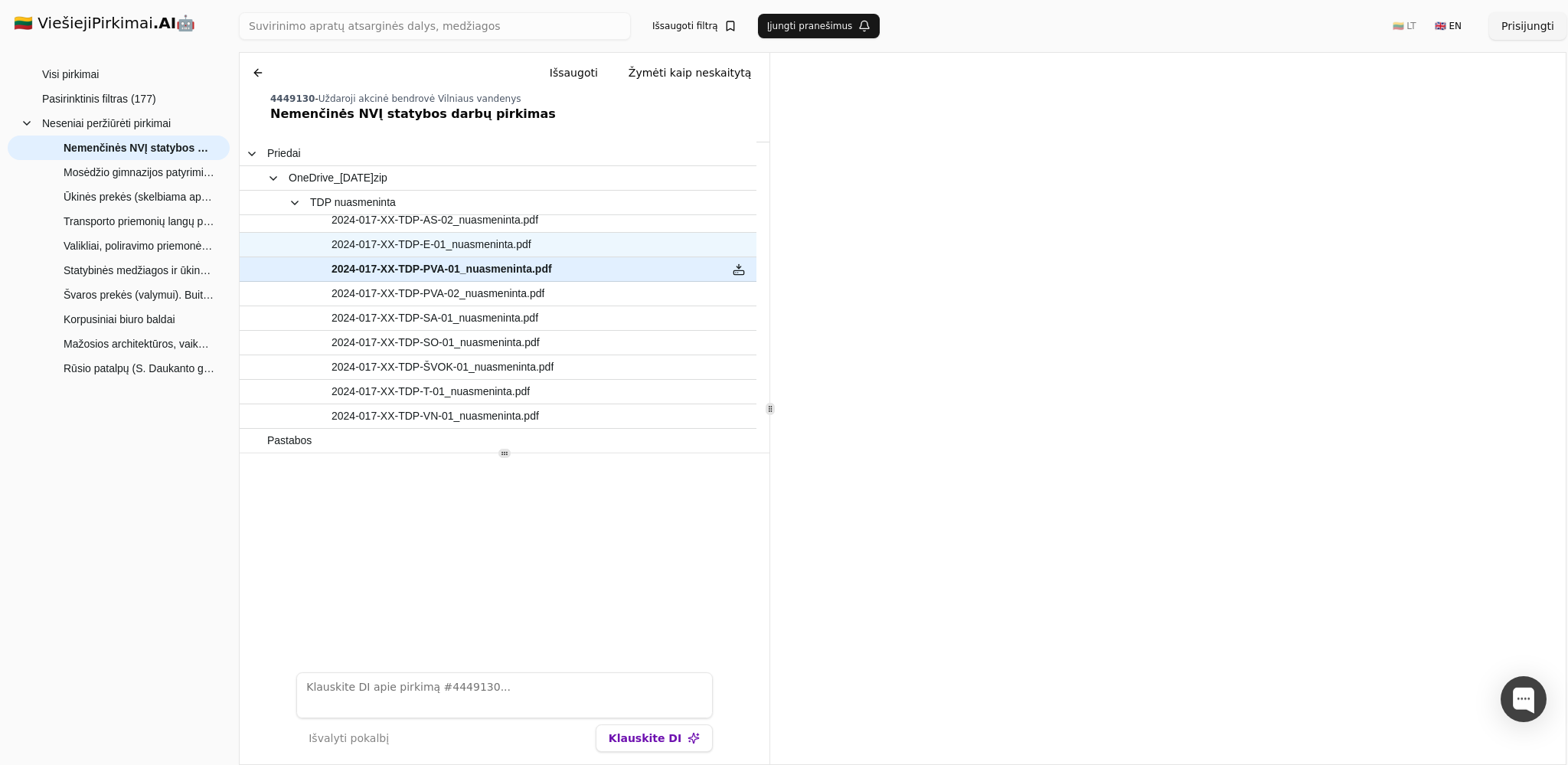
click at [630, 246] on span "2024-017-XX-TDP-E-01_nuasmeninta.pdf" at bounding box center [491, 244] width 447 height 22
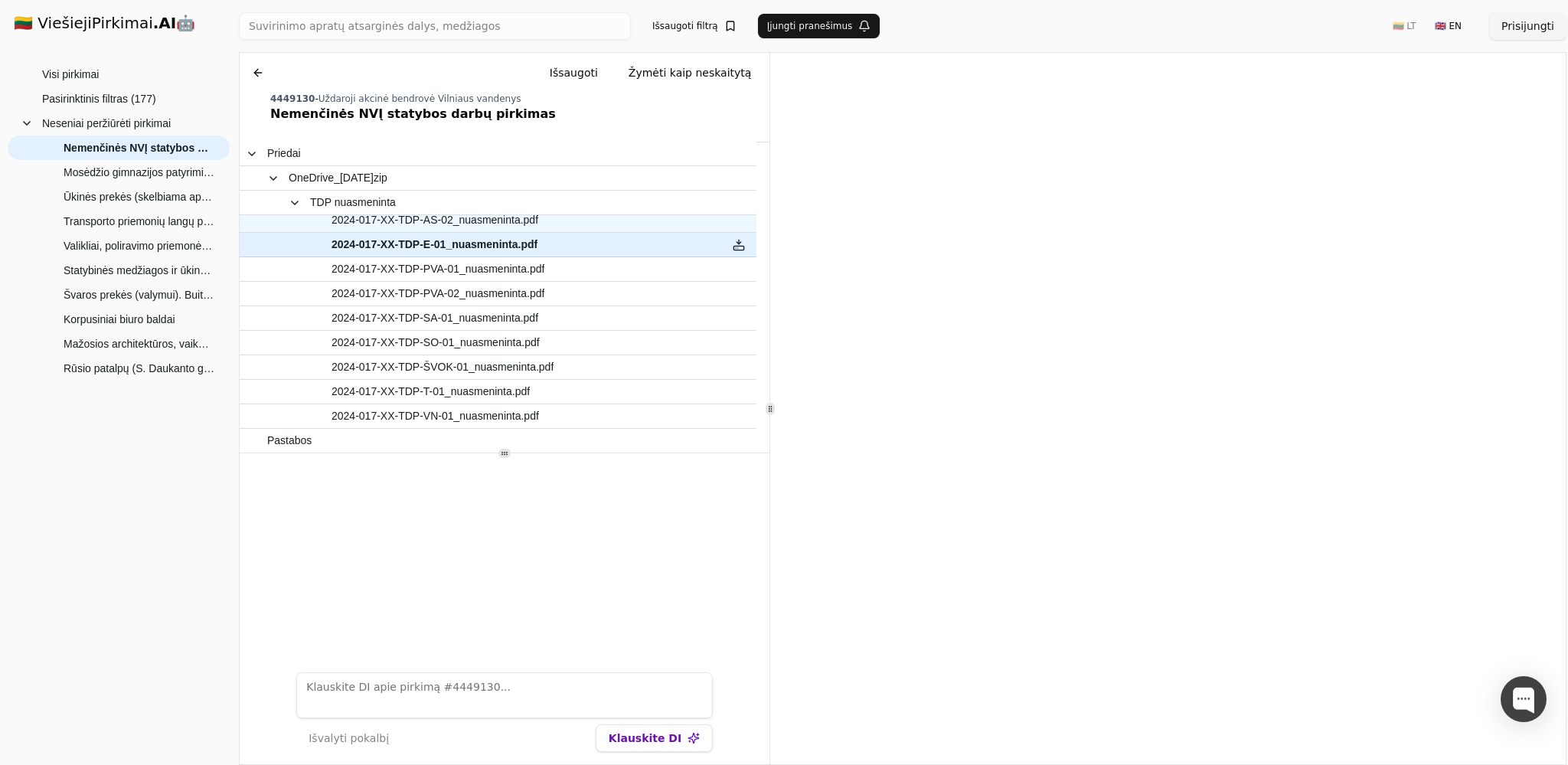
click at [563, 224] on span "2024-017-XX-TDP-AS-02_nuasmeninta.pdf" at bounding box center [491, 220] width 447 height 22
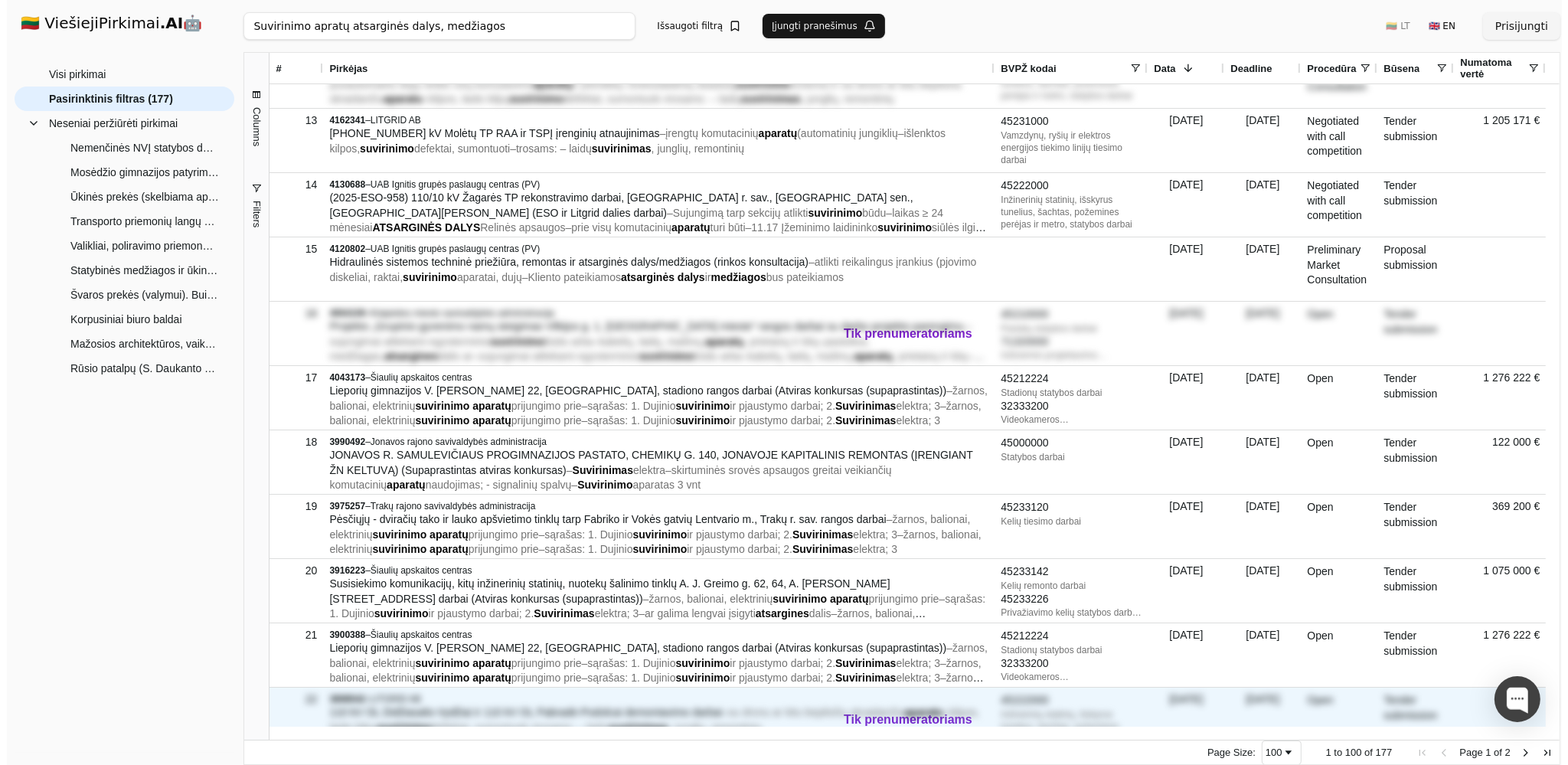
scroll to position [809, 0]
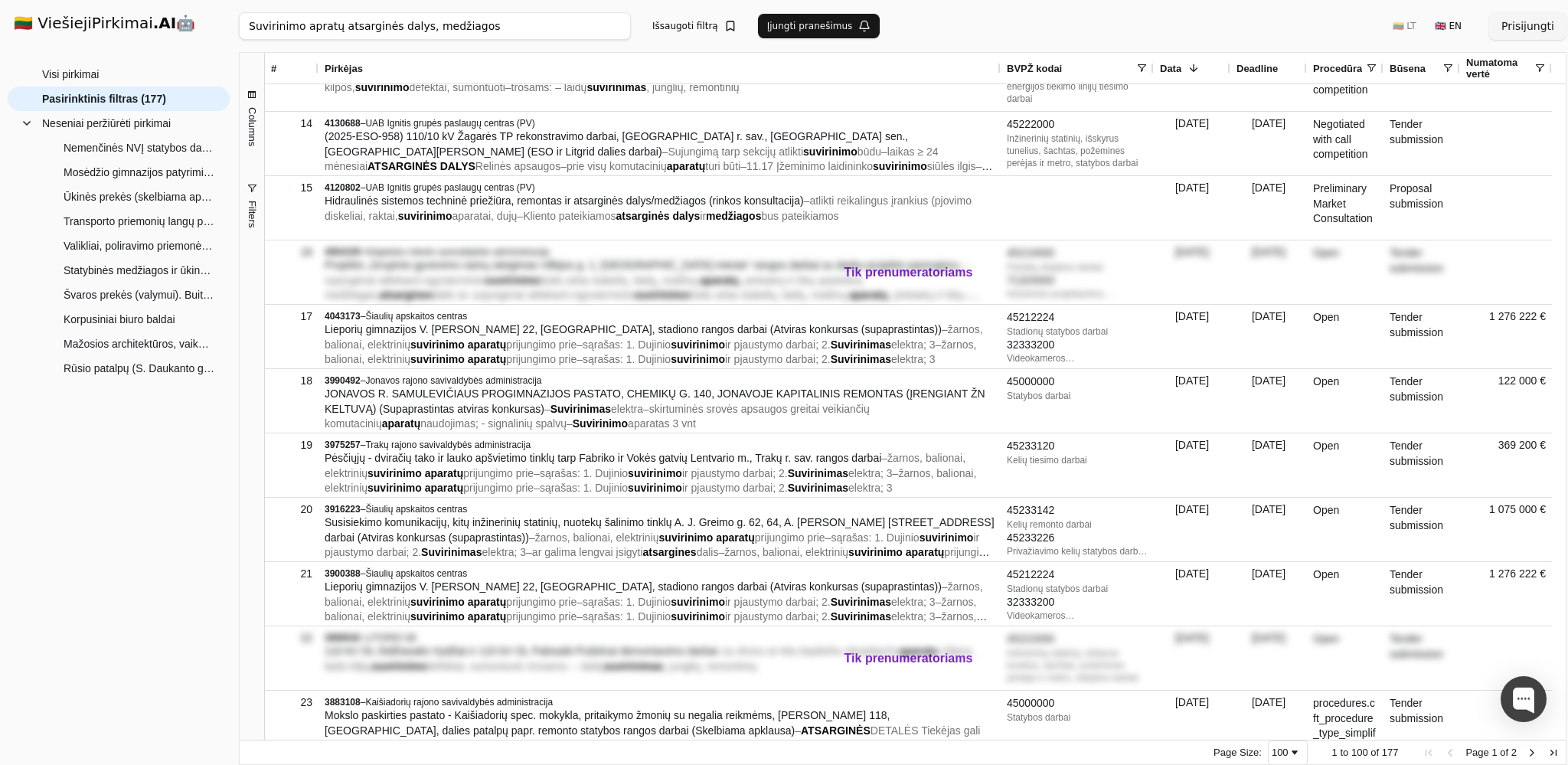
drag, startPoint x: 410, startPoint y: 26, endPoint x: 470, endPoint y: 23, distance: 60.1
click at [470, 23] on input "Suvirinimo apratų atsarginės dalys, medžiagos" at bounding box center [435, 26] width 392 height 28
type input "Suvirinimo apratų atsarginės dalys"
click button "Ieškoti" at bounding box center [601, 26] width 60 height 28
